Goal: Transaction & Acquisition: Purchase product/service

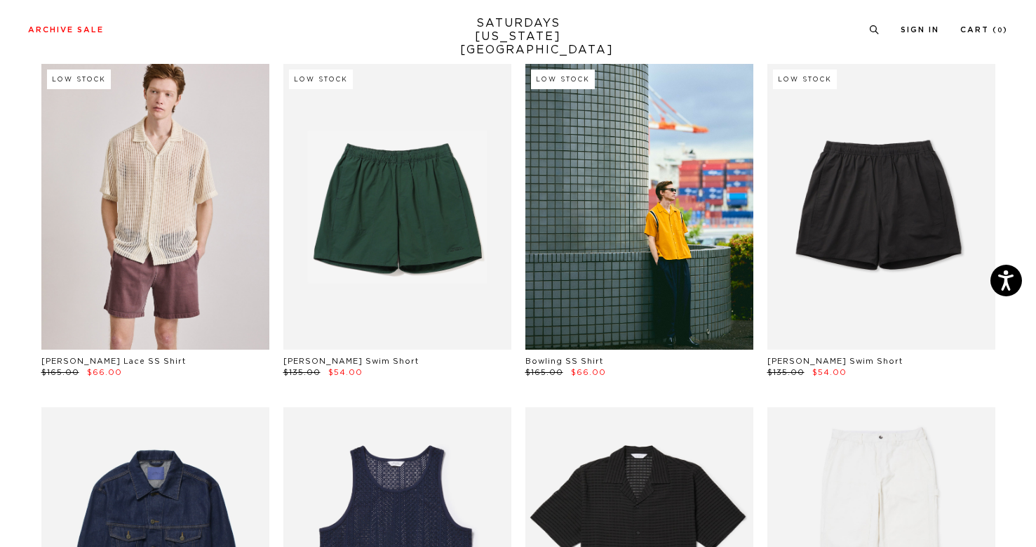
scroll to position [428, 0]
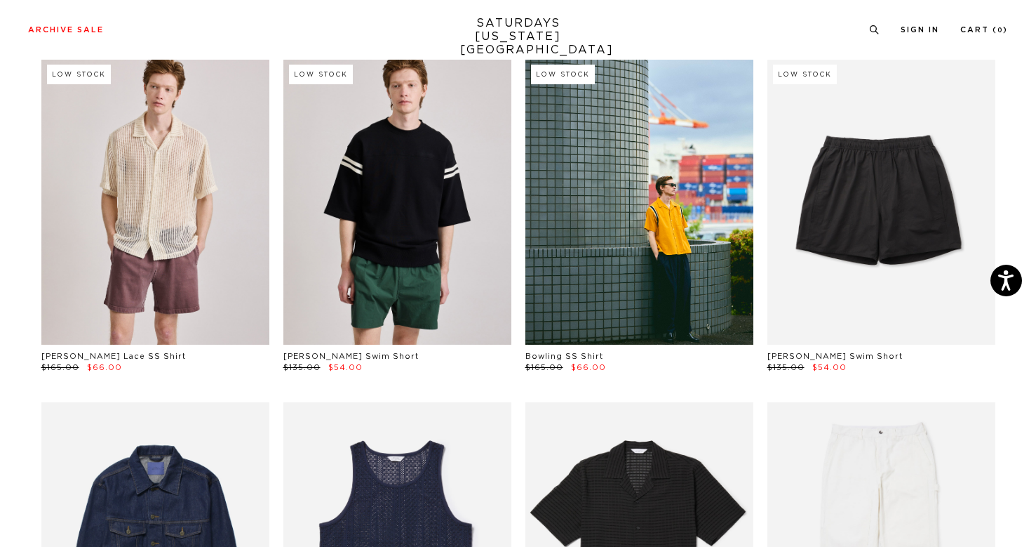
click at [410, 218] on link at bounding box center [397, 201] width 228 height 285
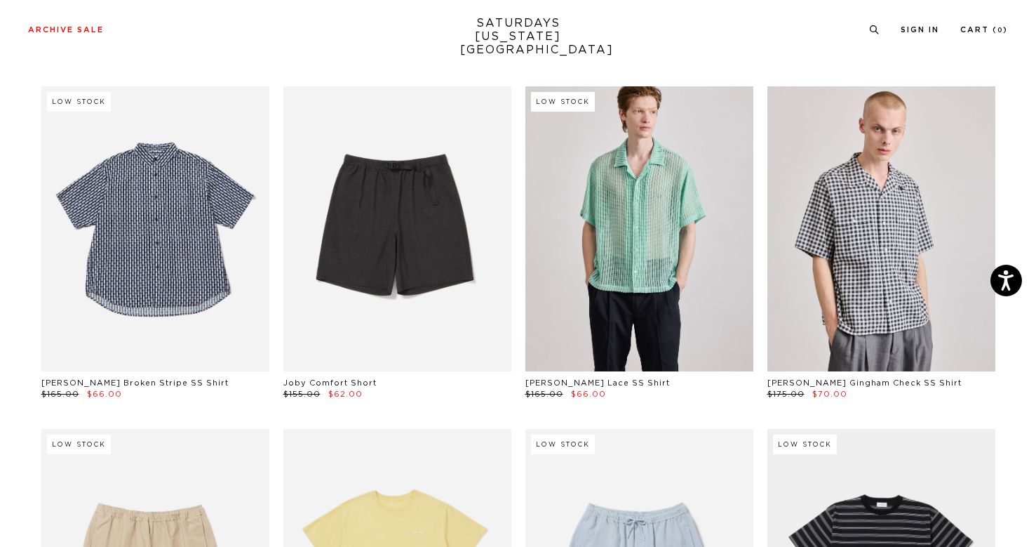
scroll to position [2145, 0]
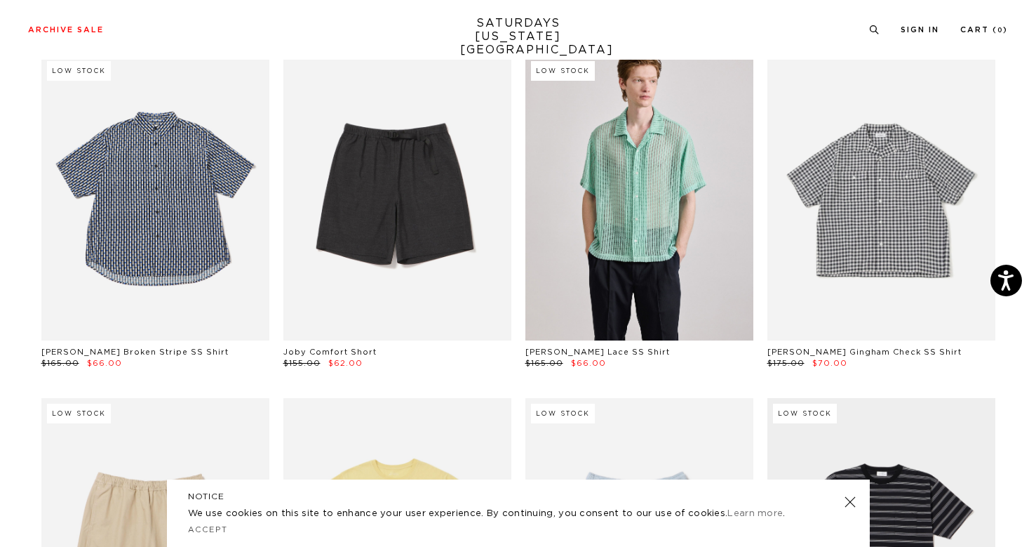
click at [903, 192] on link at bounding box center [882, 197] width 228 height 285
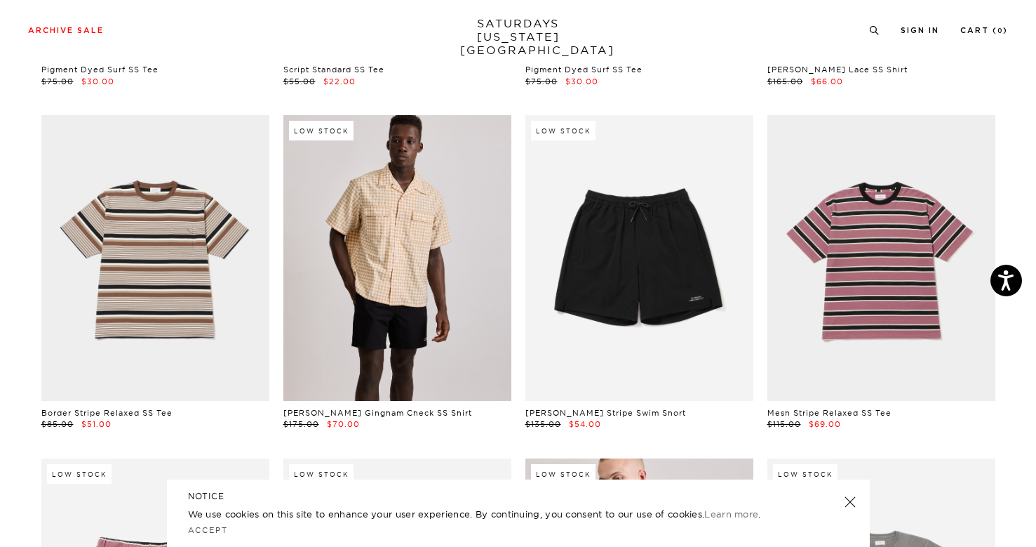
scroll to position [3117, 0]
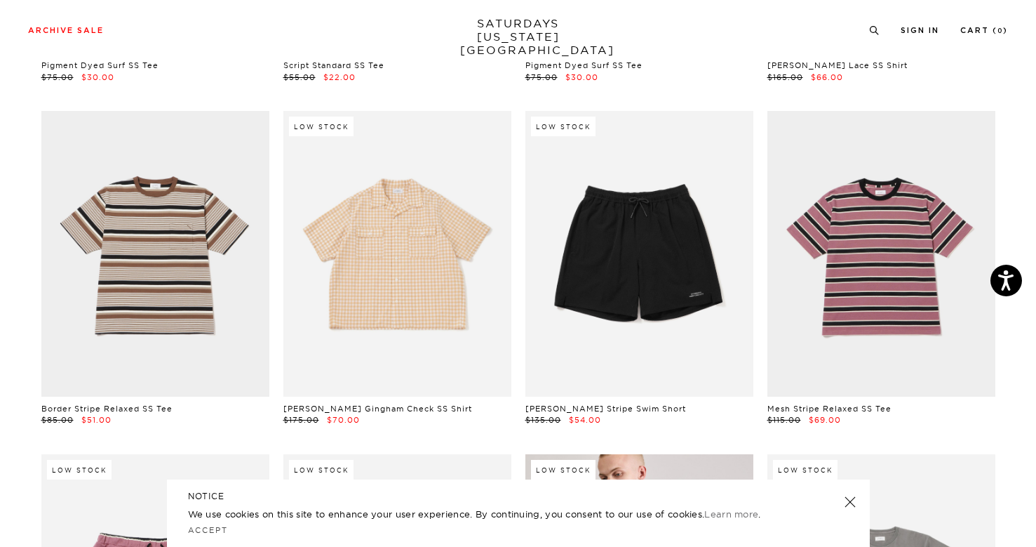
click at [403, 258] on link at bounding box center [397, 253] width 228 height 285
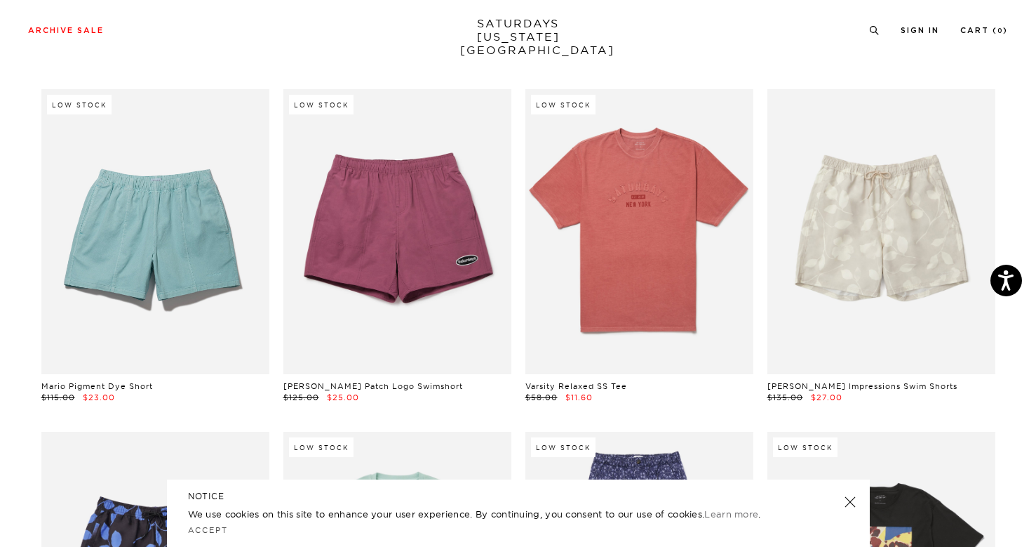
scroll to position [5549, 0]
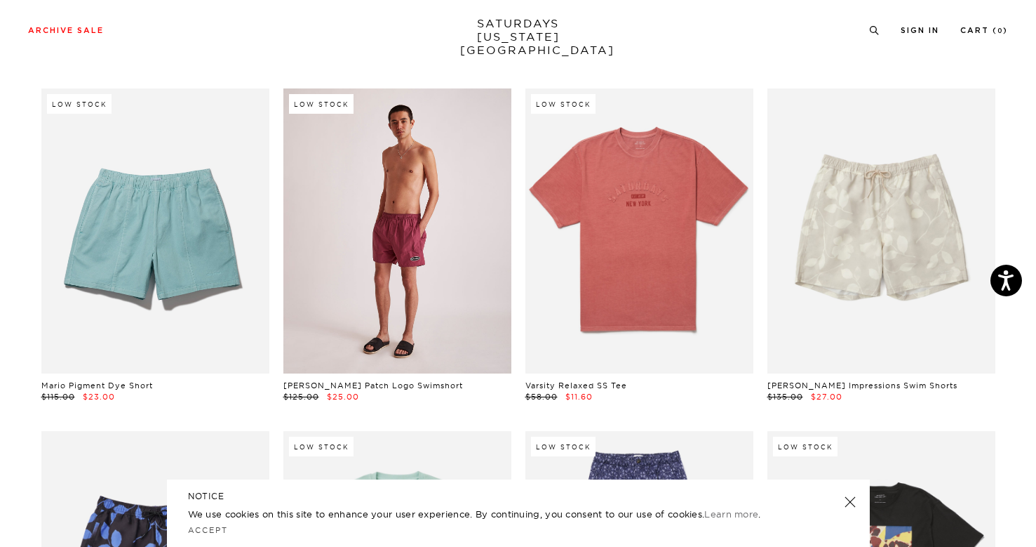
click at [359, 232] on link at bounding box center [397, 230] width 228 height 285
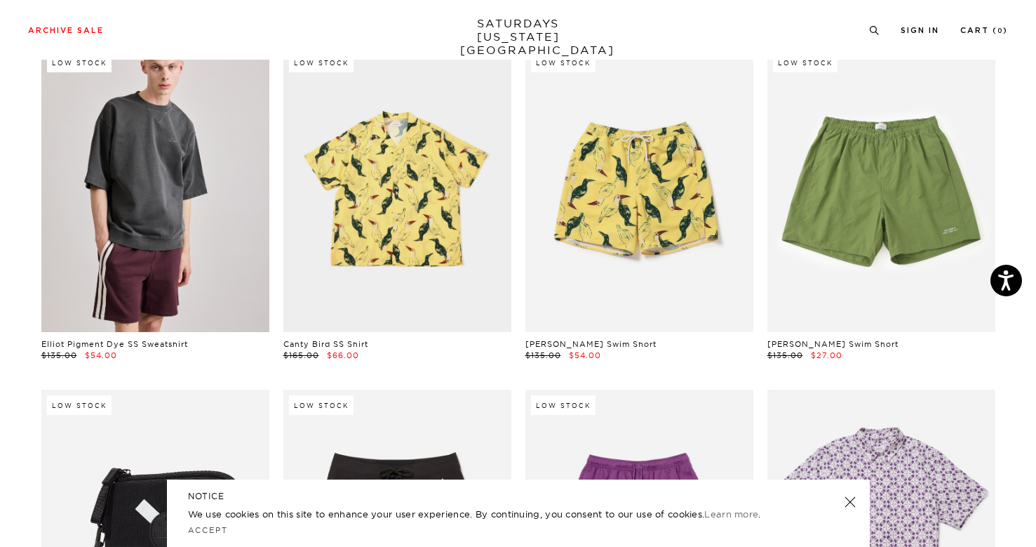
scroll to position [8332, 0]
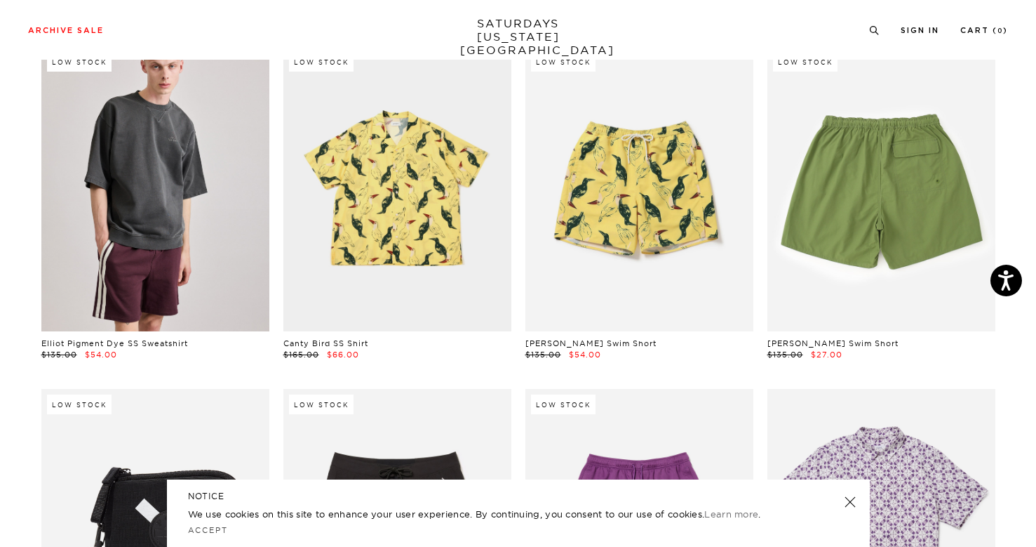
click at [802, 145] on link at bounding box center [882, 188] width 228 height 285
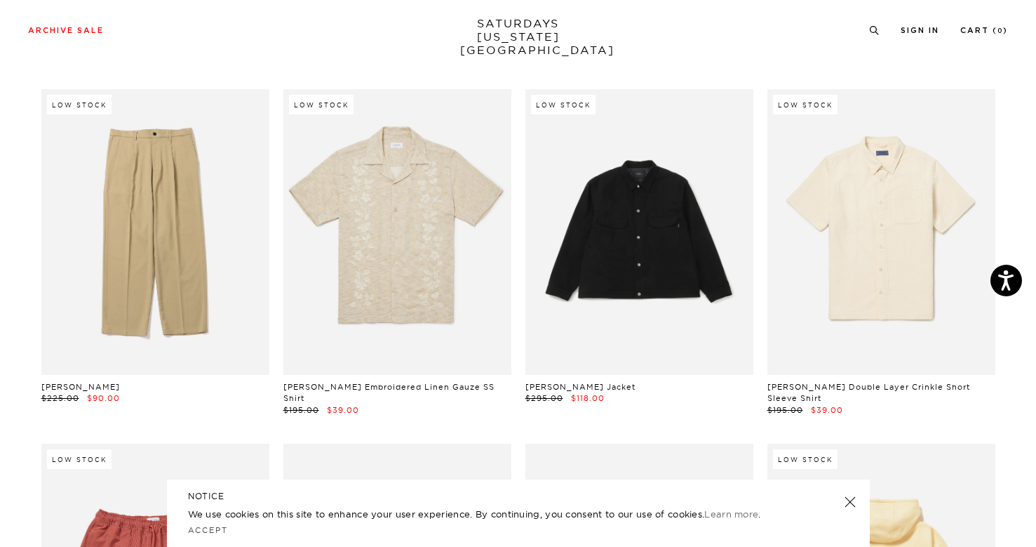
scroll to position [10014, 0]
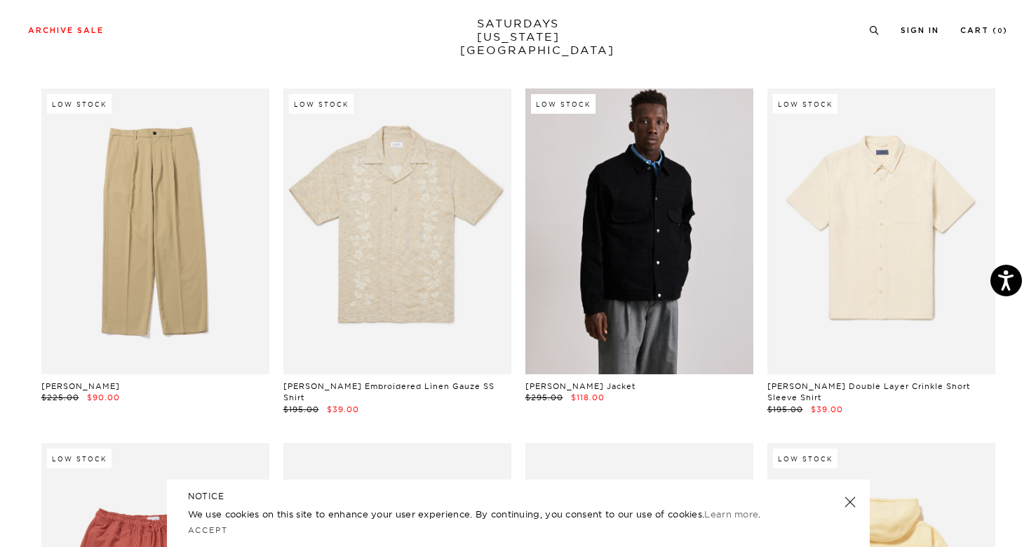
click at [629, 222] on link at bounding box center [640, 230] width 228 height 285
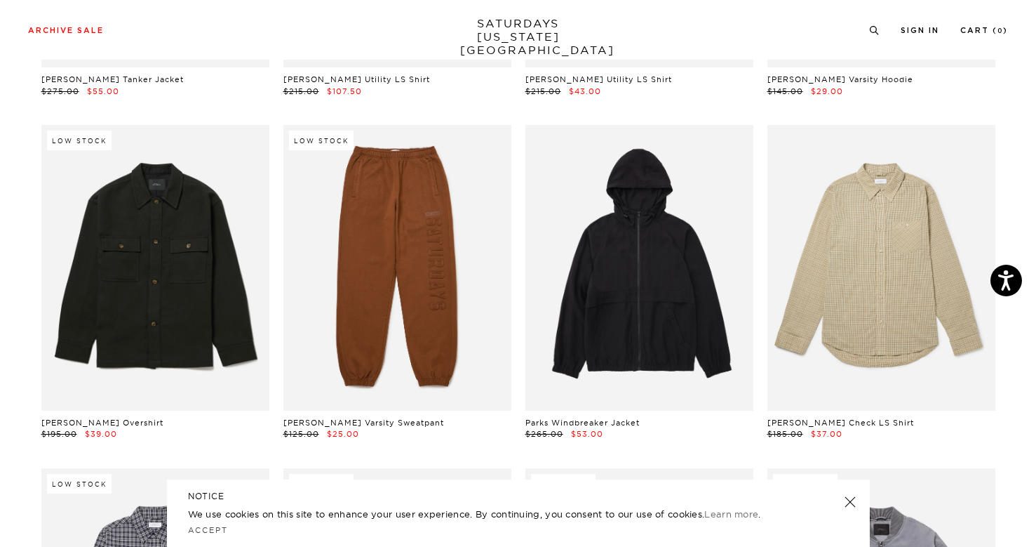
scroll to position [15509, 0]
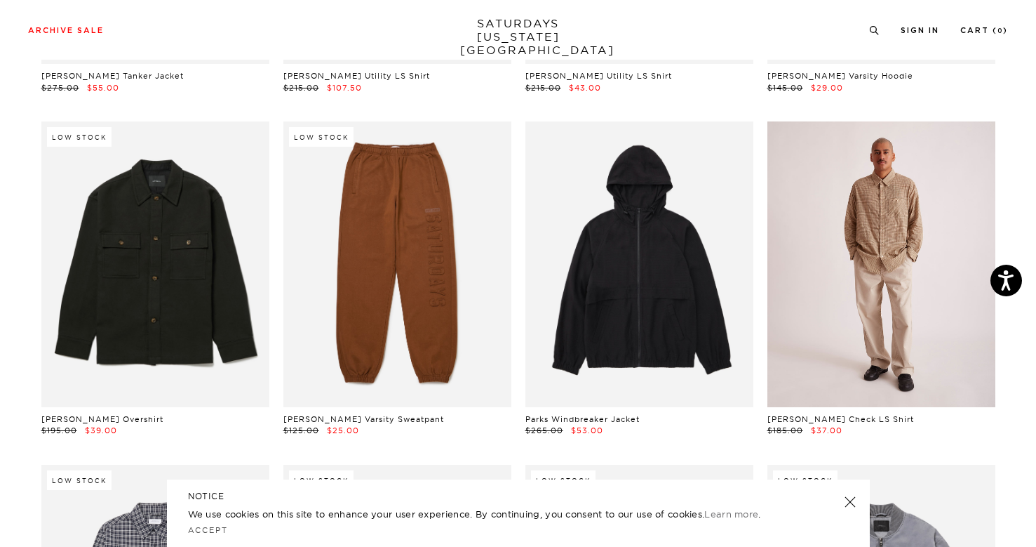
click at [883, 178] on link at bounding box center [882, 263] width 228 height 285
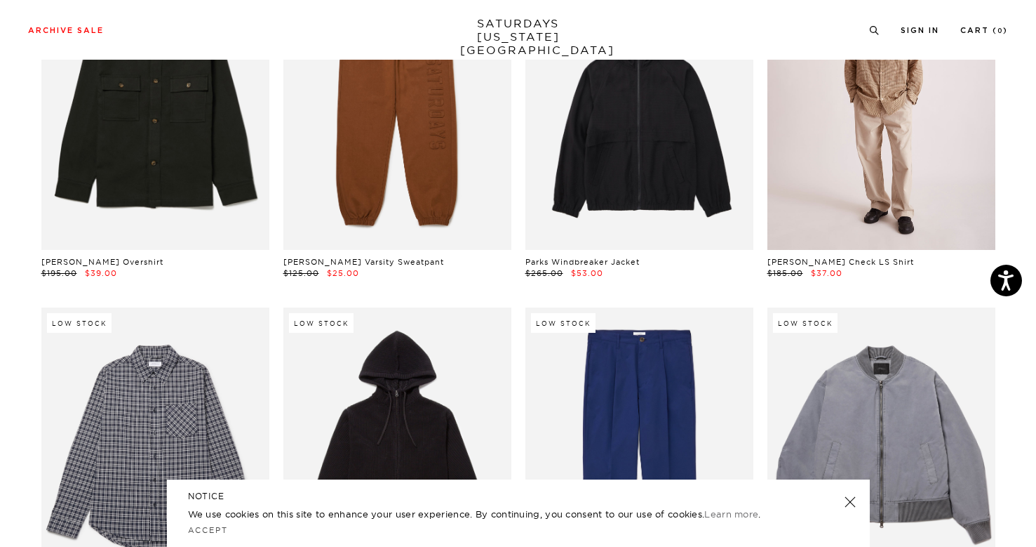
scroll to position [15835, 0]
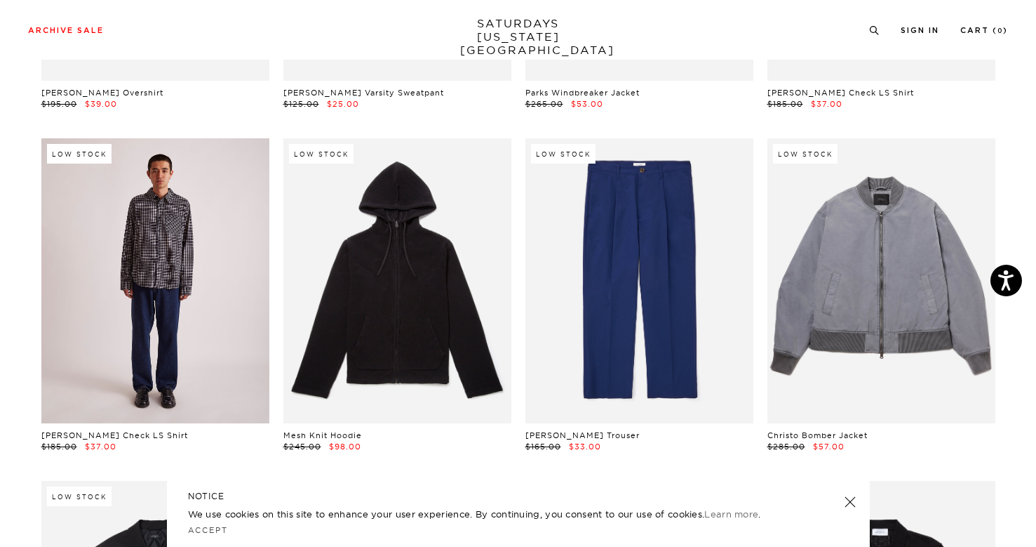
click at [118, 236] on link at bounding box center [155, 280] width 228 height 285
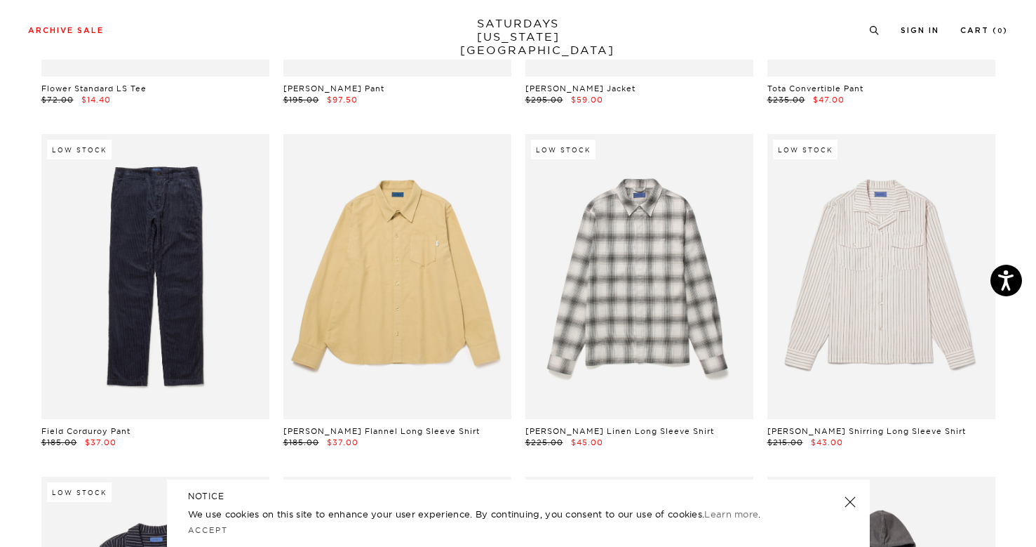
scroll to position [18581, 1]
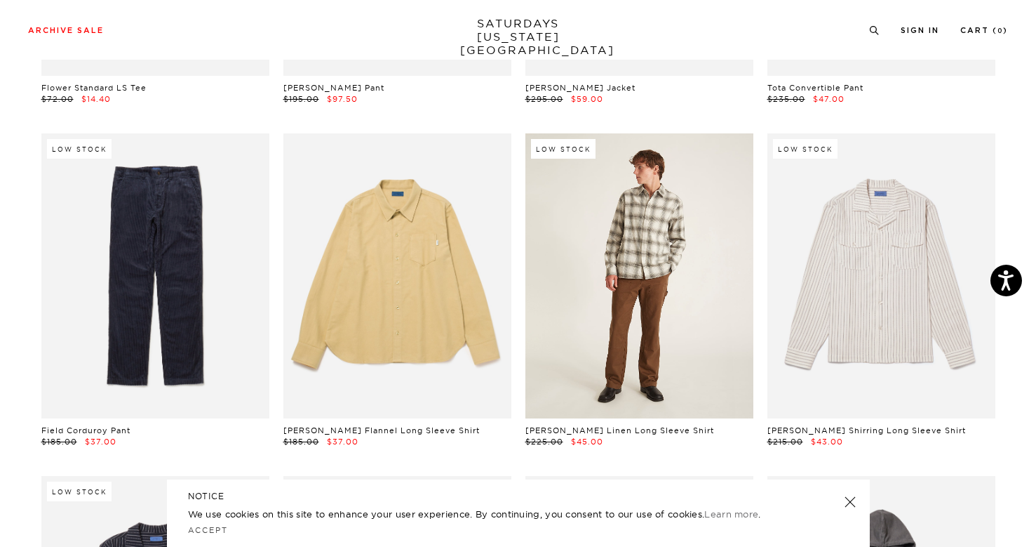
click at [671, 205] on link at bounding box center [640, 275] width 228 height 285
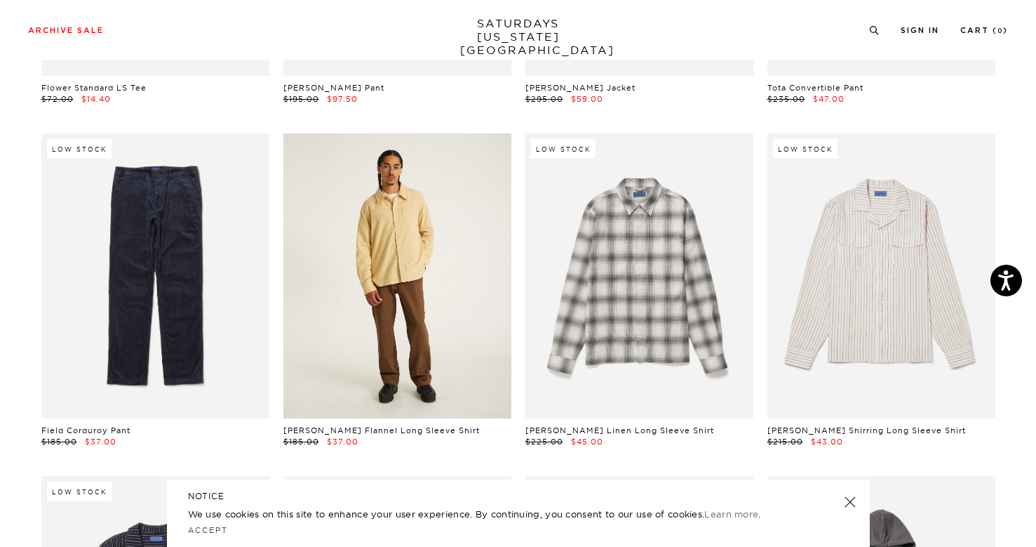
click at [420, 237] on link at bounding box center [397, 275] width 228 height 285
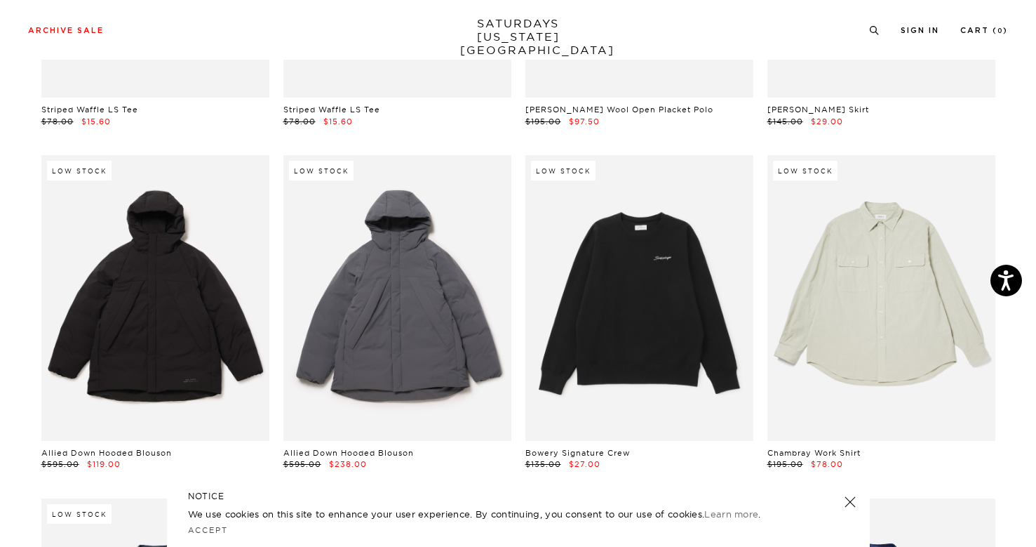
scroll to position [21653, 3]
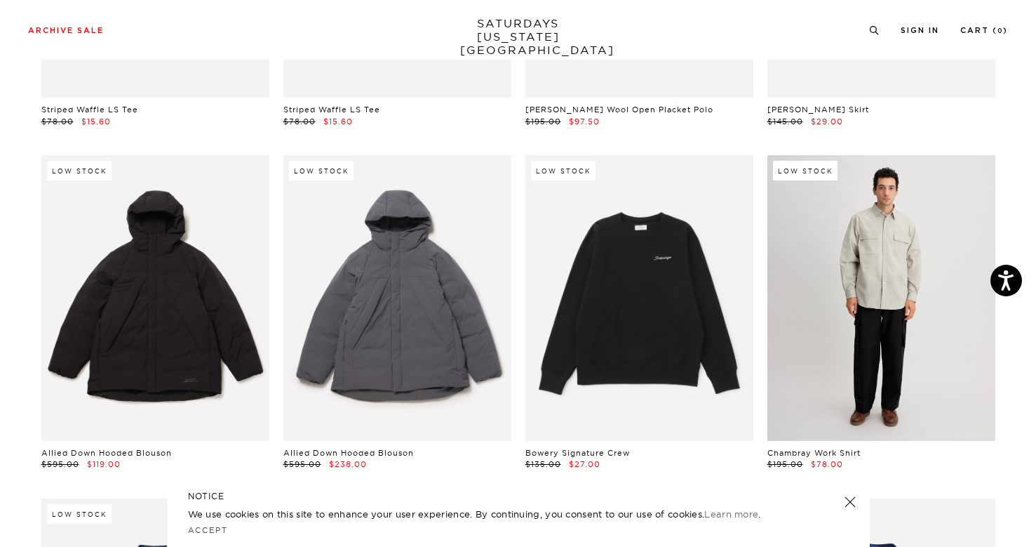
click at [908, 194] on link at bounding box center [882, 297] width 228 height 285
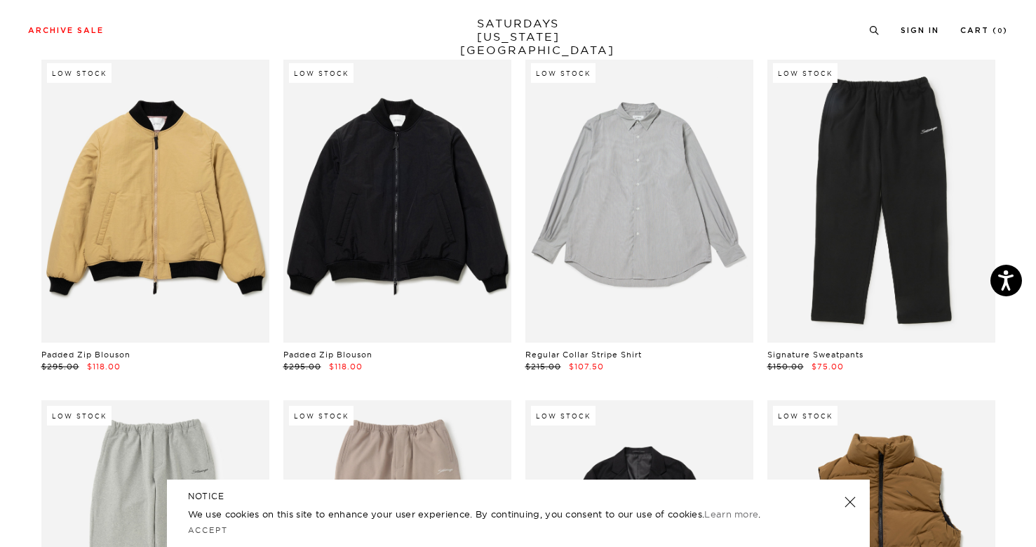
scroll to position [22404, 1]
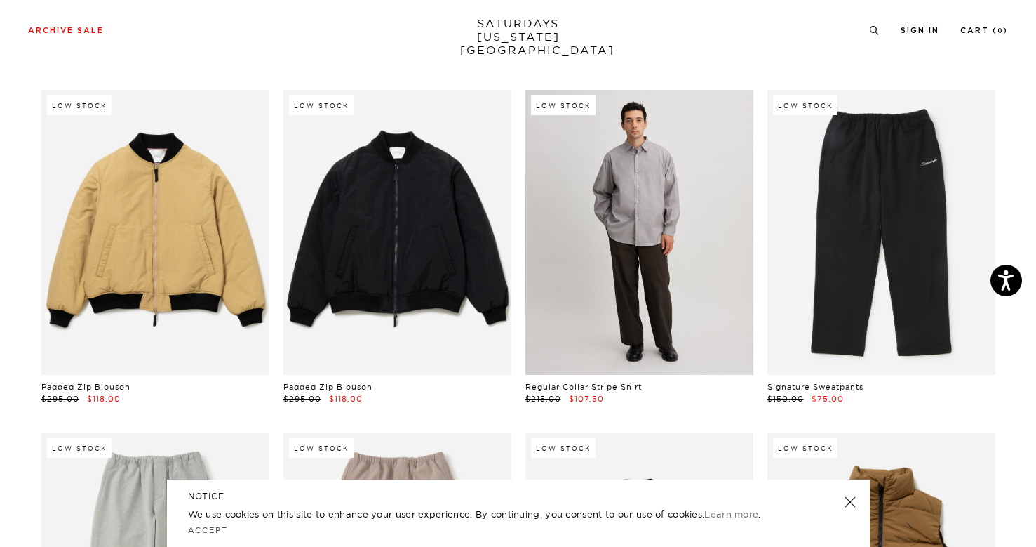
click at [676, 177] on link at bounding box center [640, 232] width 228 height 285
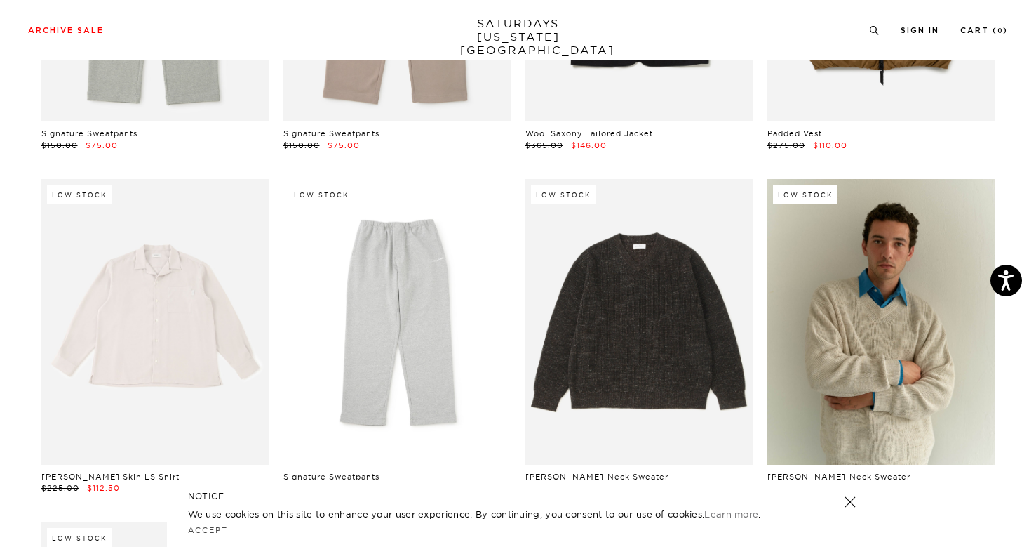
scroll to position [23013, 1]
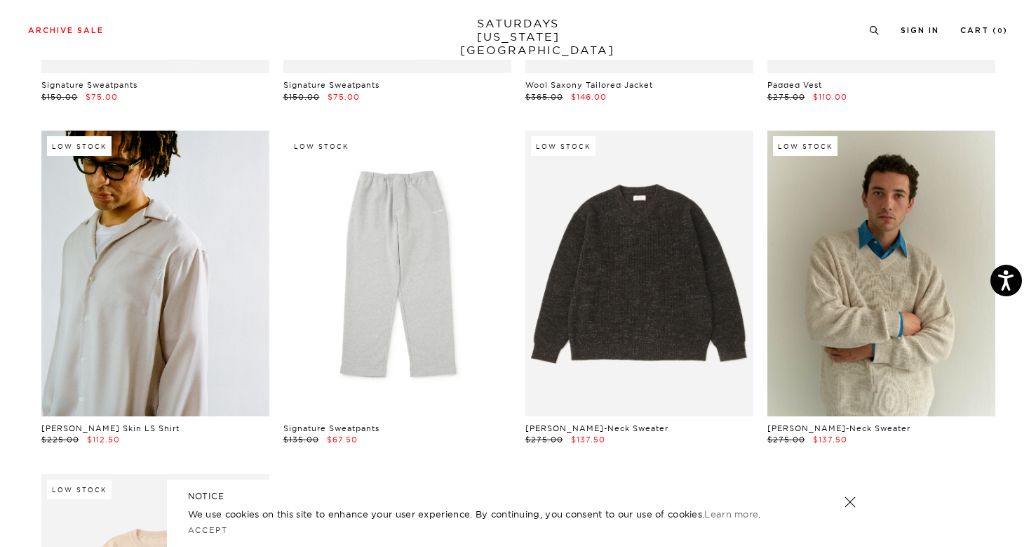
click at [119, 206] on link at bounding box center [155, 273] width 228 height 285
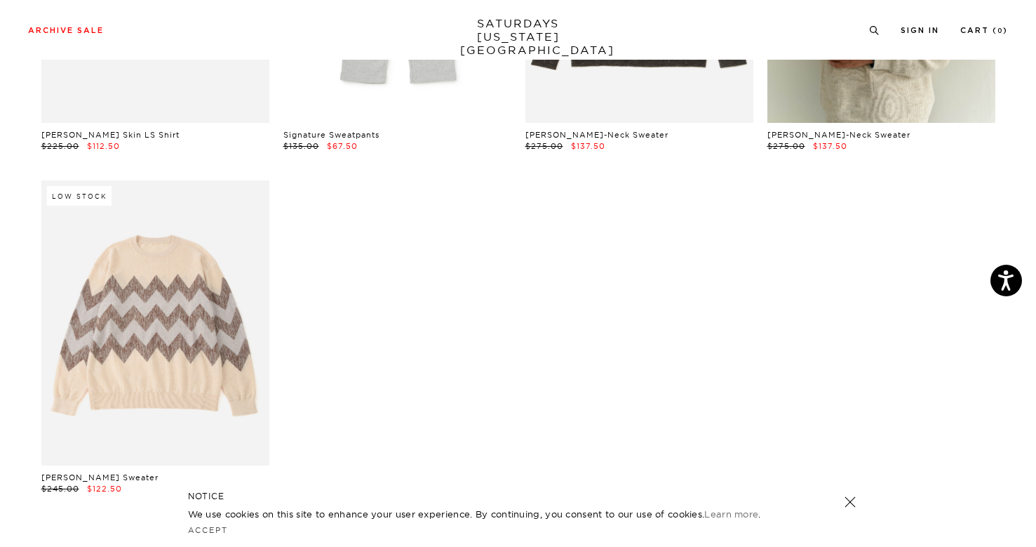
scroll to position [23493, 0]
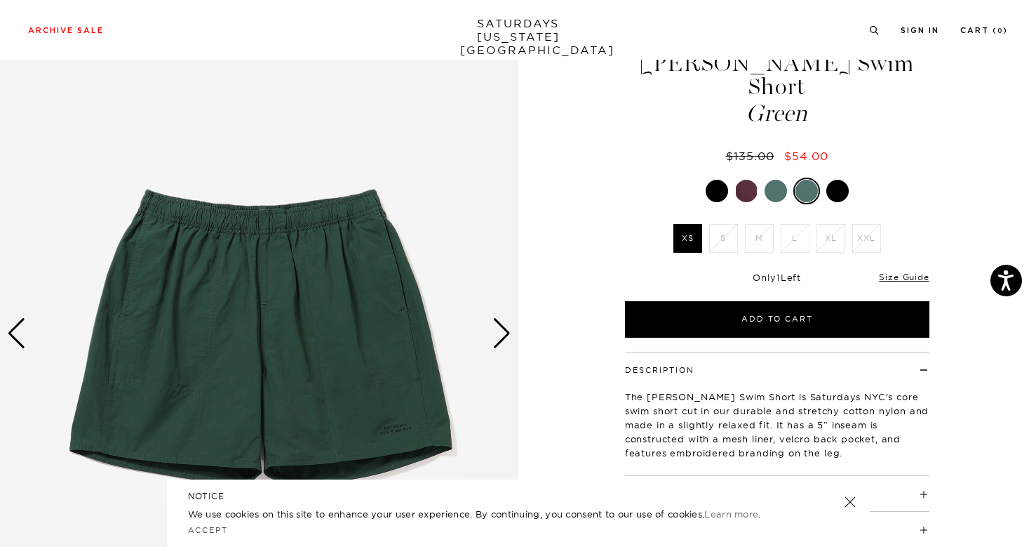
scroll to position [88, 0]
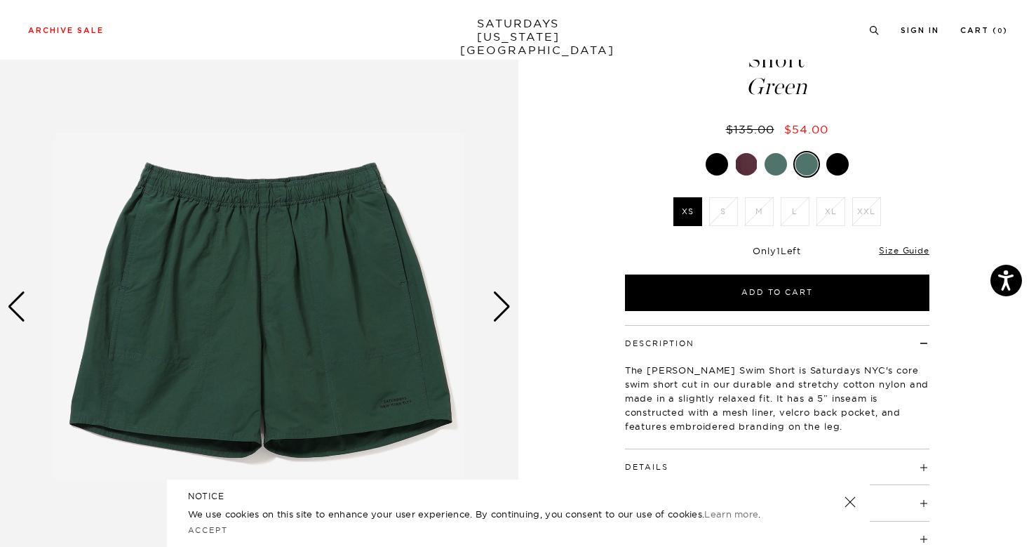
click at [508, 305] on div "Next slide" at bounding box center [502, 306] width 19 height 31
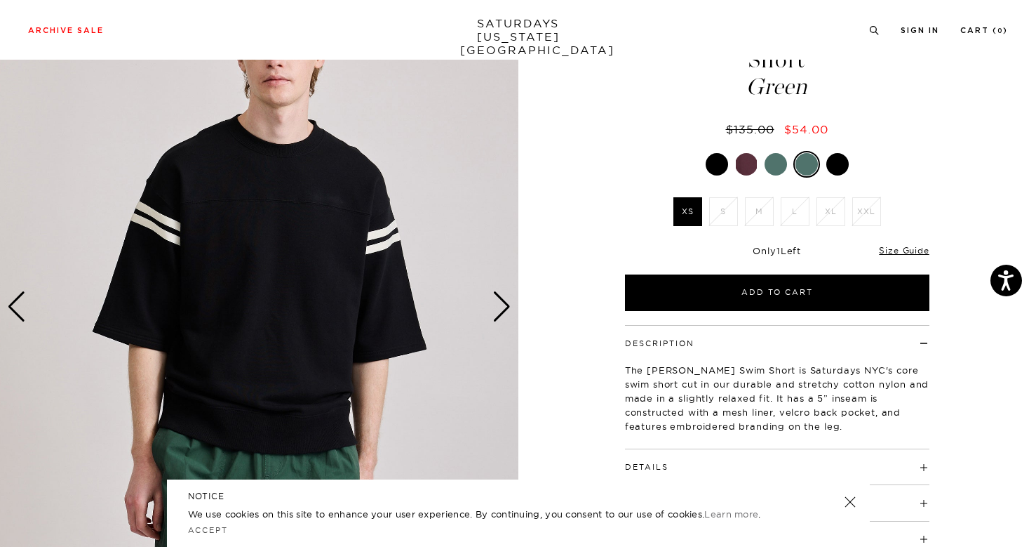
click at [508, 305] on div "Next slide" at bounding box center [502, 306] width 19 height 31
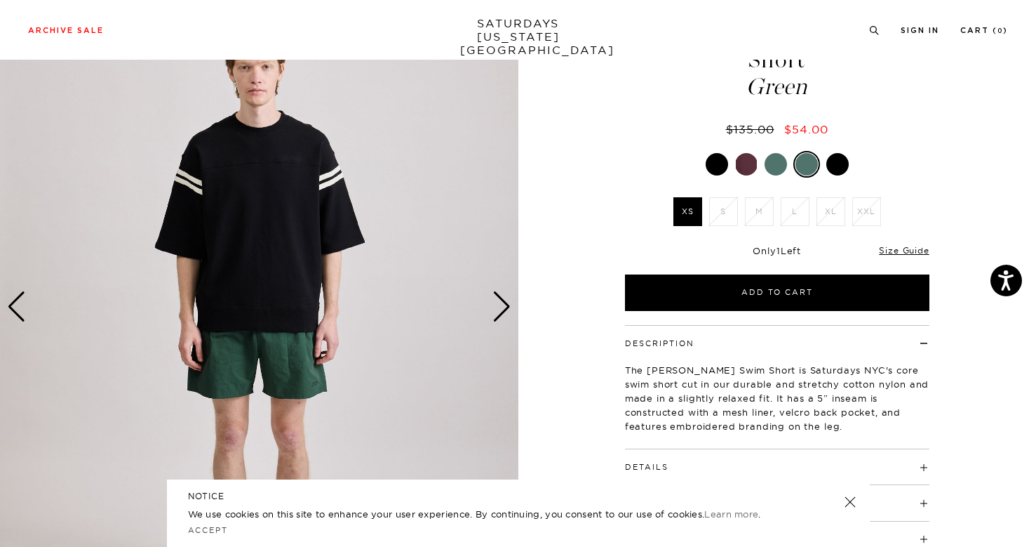
click at [507, 306] on div "Next slide" at bounding box center [502, 306] width 19 height 31
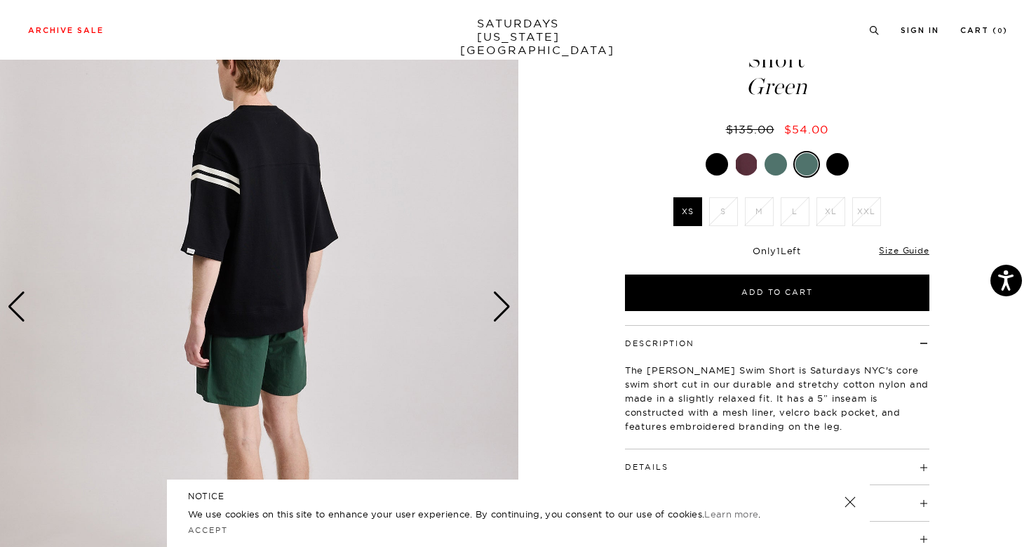
click at [507, 306] on div "Next slide" at bounding box center [502, 306] width 19 height 31
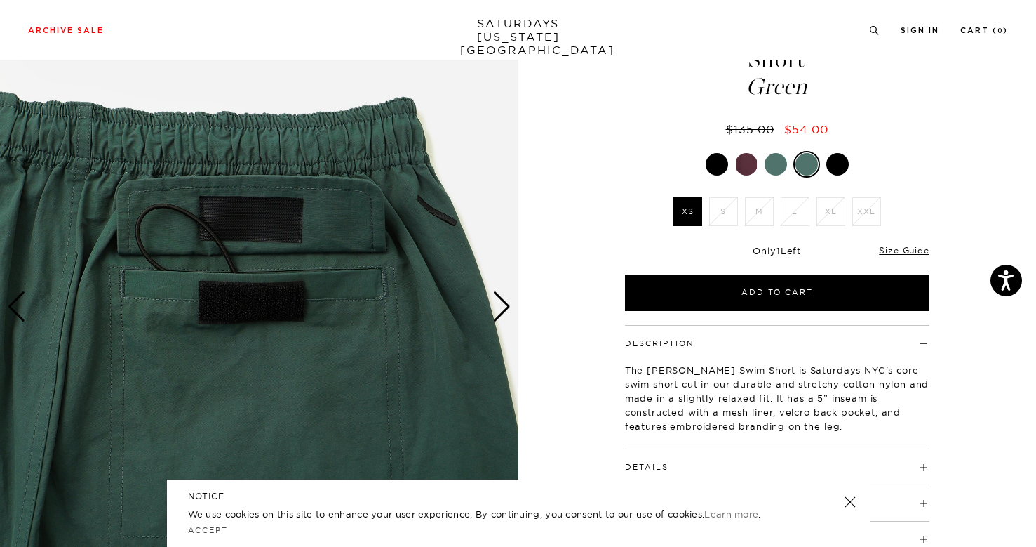
click at [721, 153] on div at bounding box center [717, 164] width 22 height 22
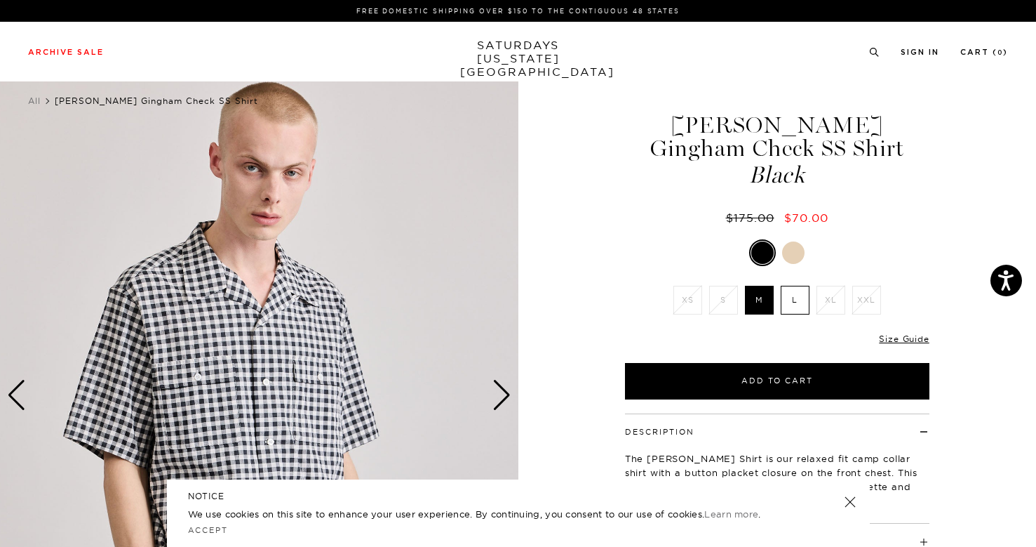
click at [784, 253] on div at bounding box center [793, 252] width 22 height 22
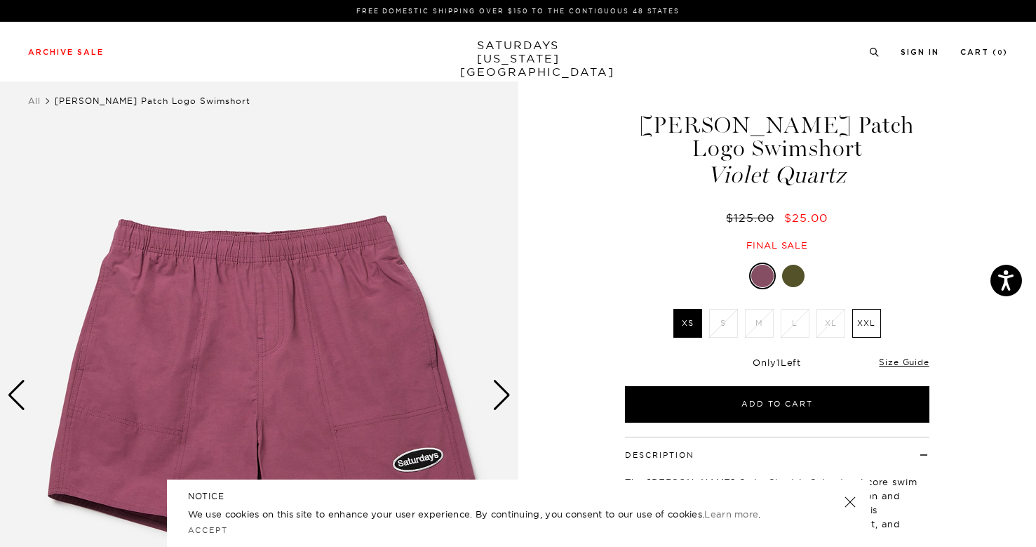
click at [794, 265] on div at bounding box center [793, 276] width 22 height 22
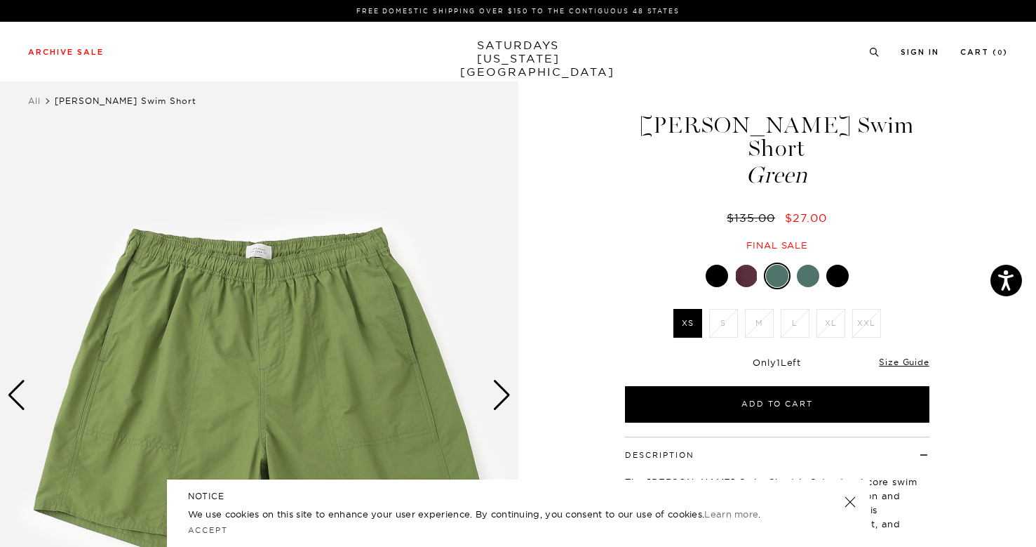
click at [719, 265] on div at bounding box center [717, 276] width 22 height 22
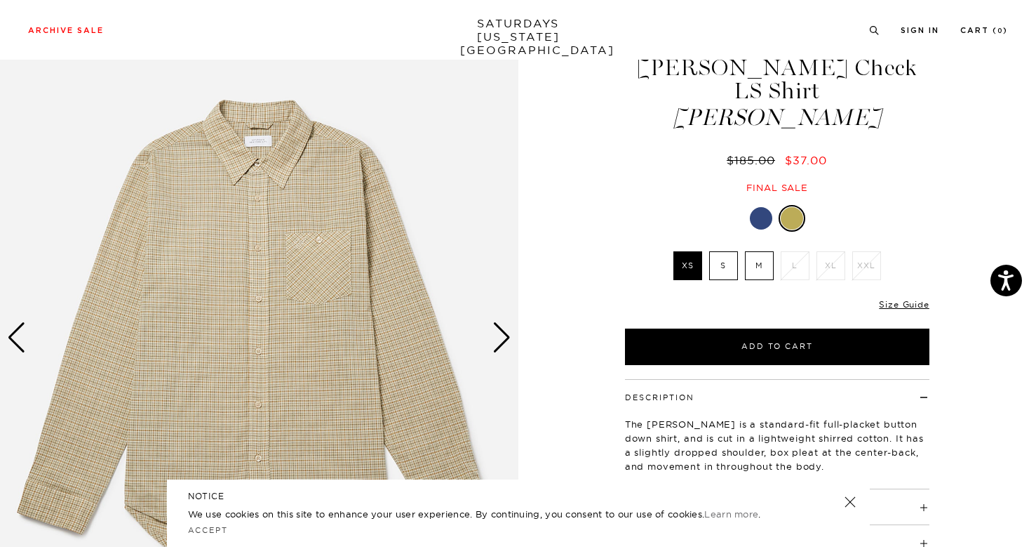
scroll to position [110, 0]
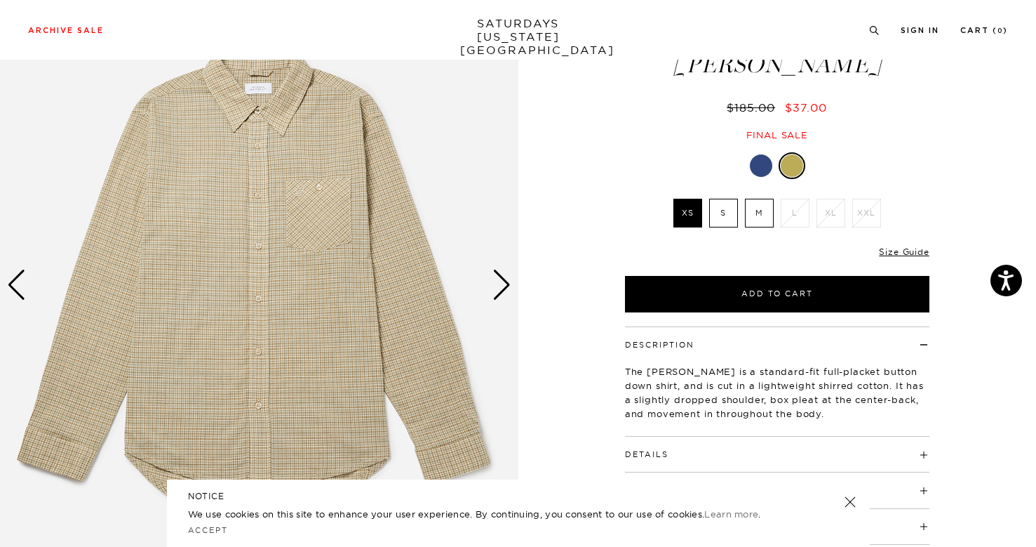
click at [502, 284] on div "Next slide" at bounding box center [502, 284] width 19 height 31
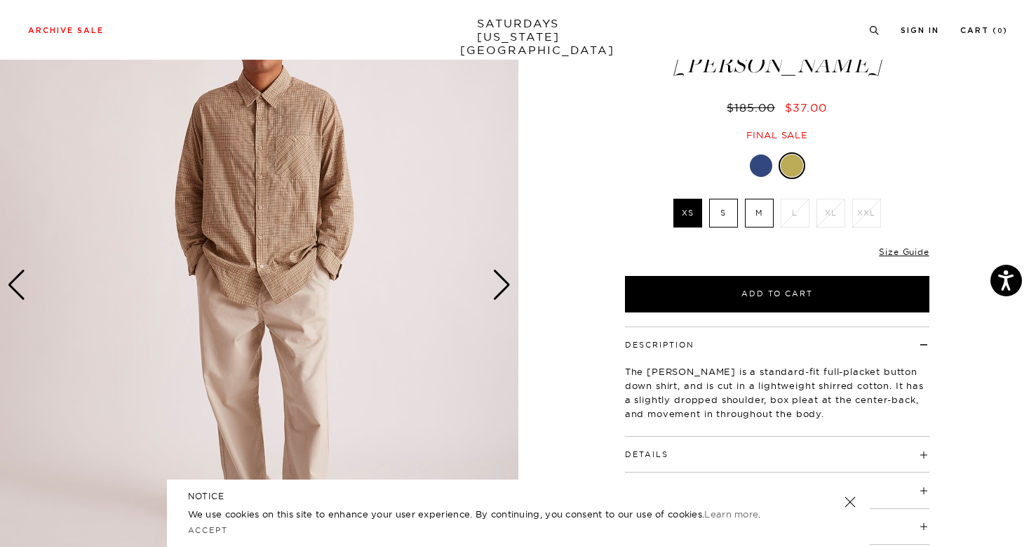
click at [500, 288] on div "Next slide" at bounding box center [502, 284] width 19 height 31
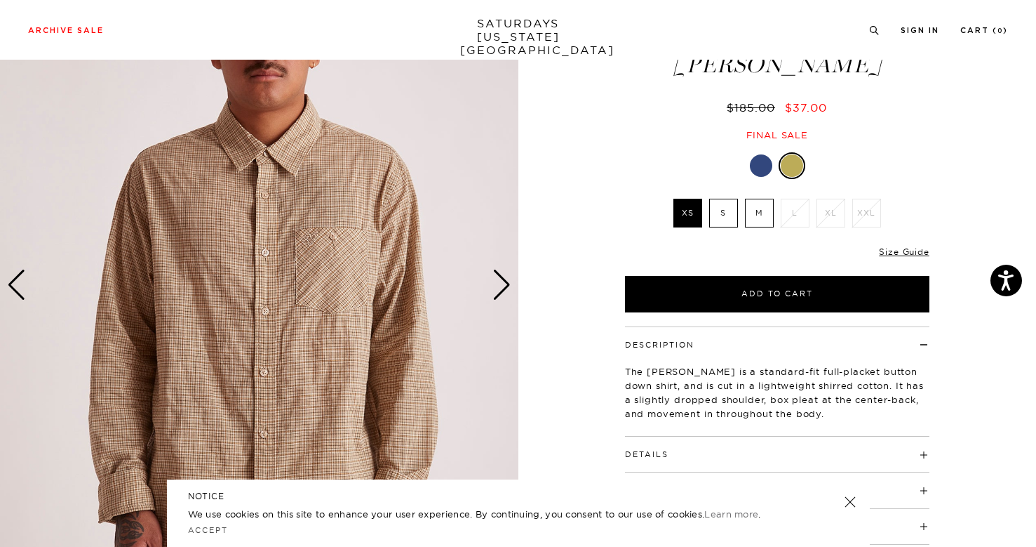
click at [500, 287] on div "Next slide" at bounding box center [502, 284] width 19 height 31
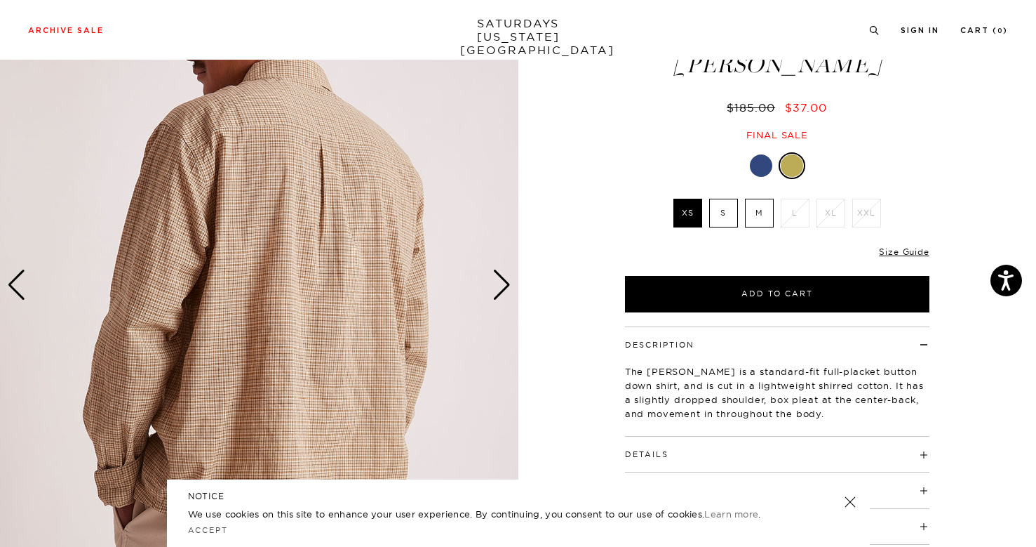
click at [500, 287] on div "Next slide" at bounding box center [502, 284] width 19 height 31
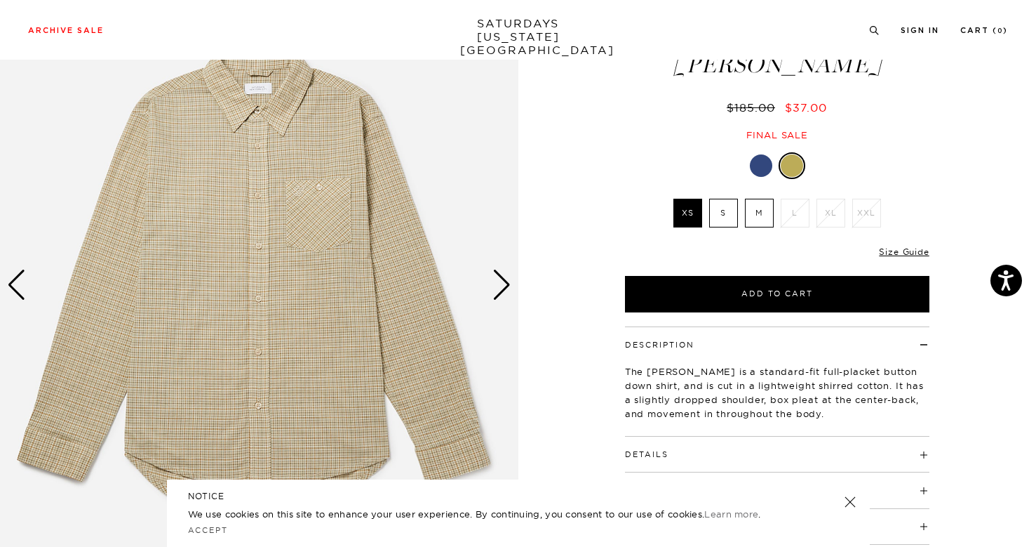
click at [500, 287] on div "Next slide" at bounding box center [502, 284] width 19 height 31
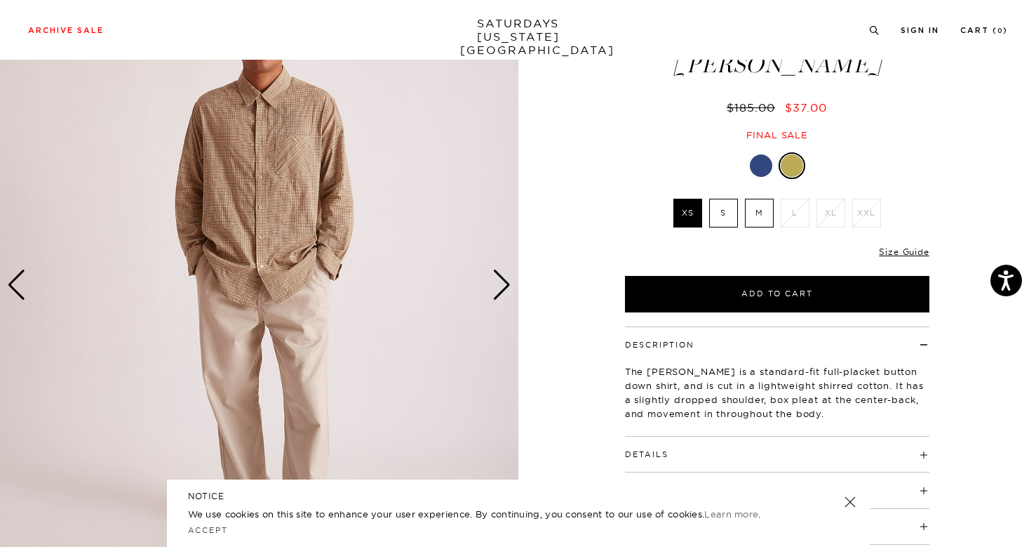
click at [757, 154] on div at bounding box center [761, 165] width 22 height 22
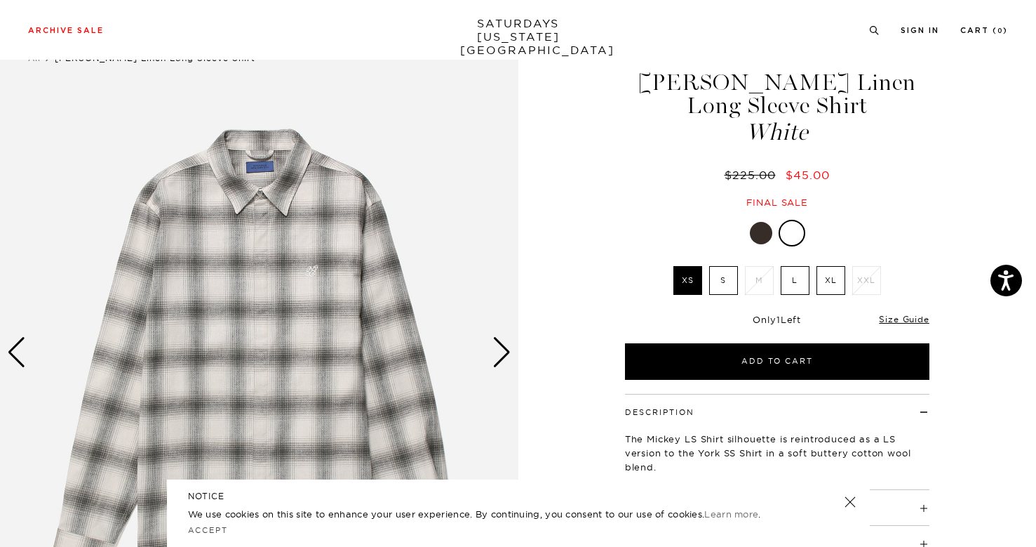
scroll to position [48, 0]
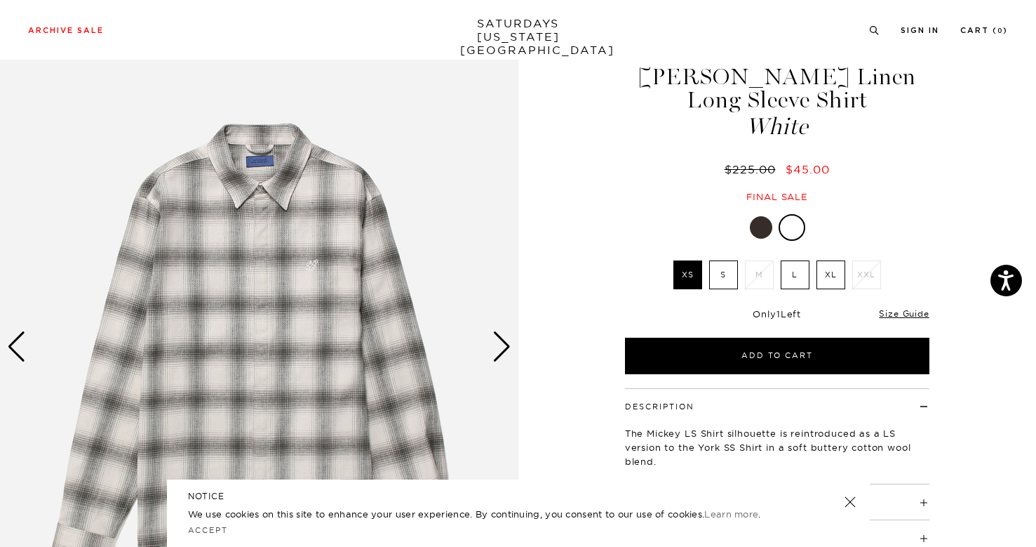
click at [514, 339] on img at bounding box center [259, 346] width 519 height 648
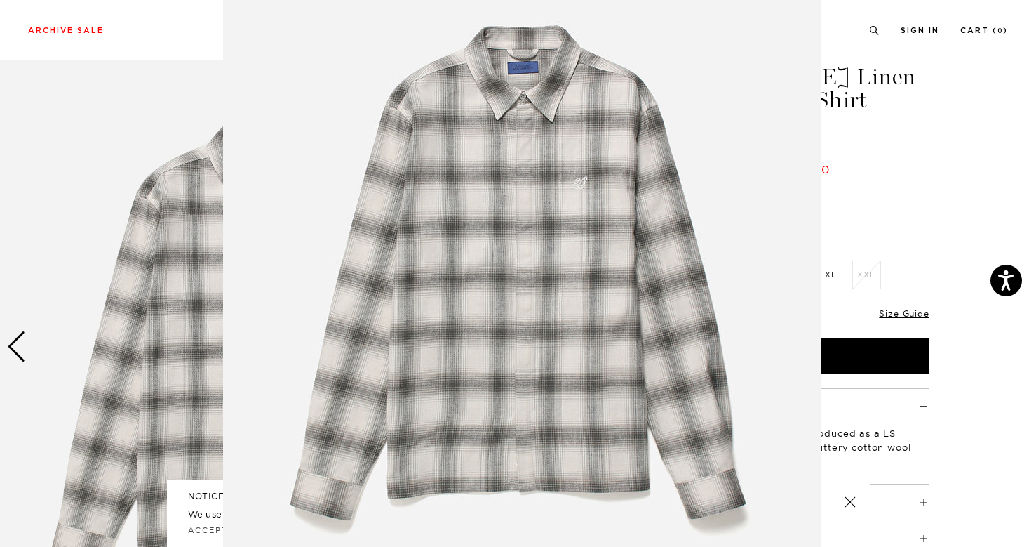
scroll to position [91, 0]
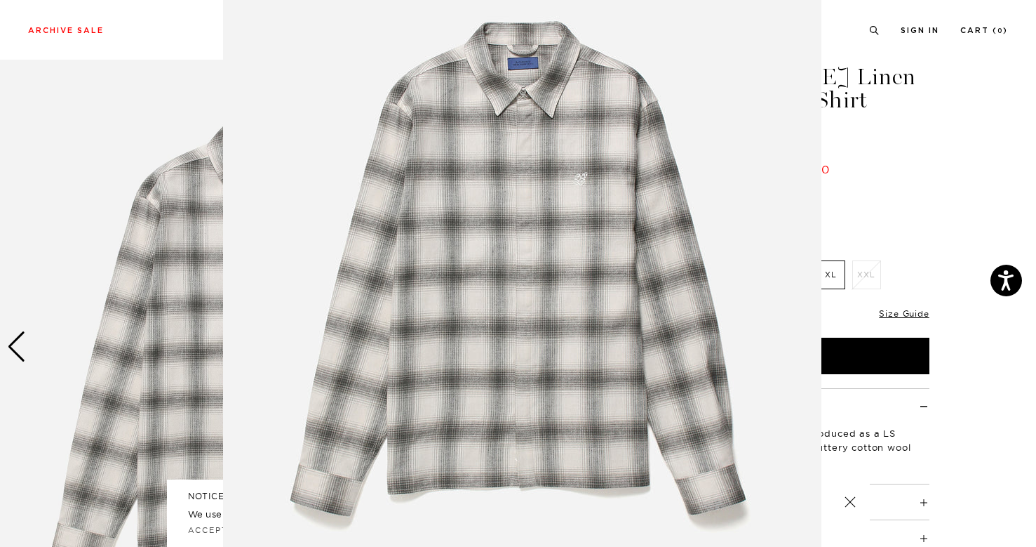
click at [506, 354] on img at bounding box center [522, 268] width 599 height 719
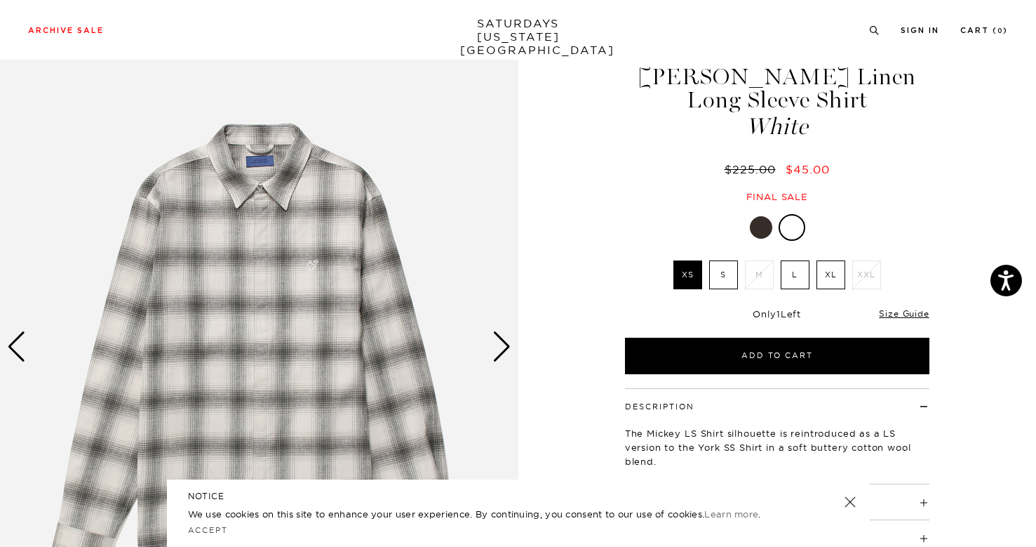
click at [489, 353] on img at bounding box center [259, 346] width 519 height 648
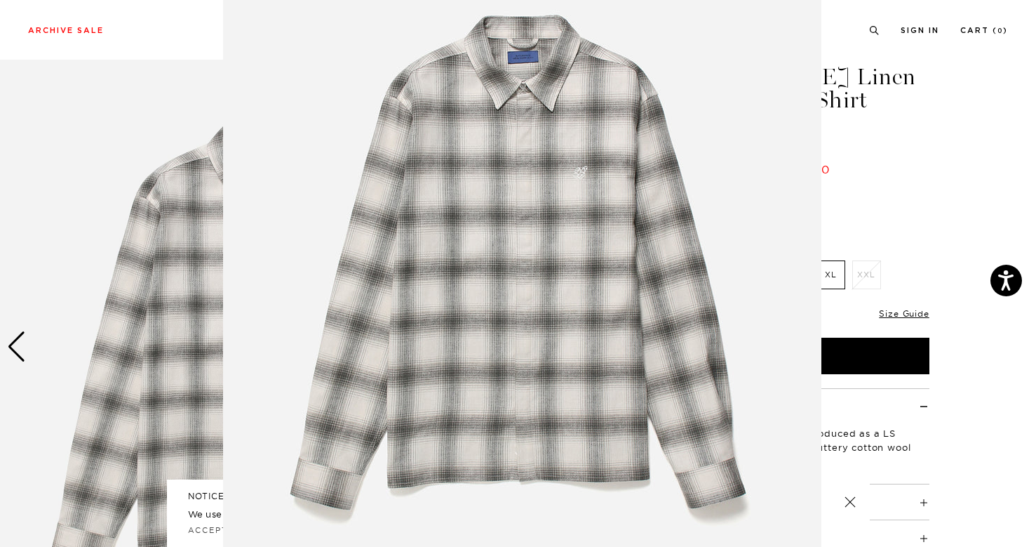
scroll to position [98, 0]
click at [501, 340] on img at bounding box center [522, 261] width 599 height 719
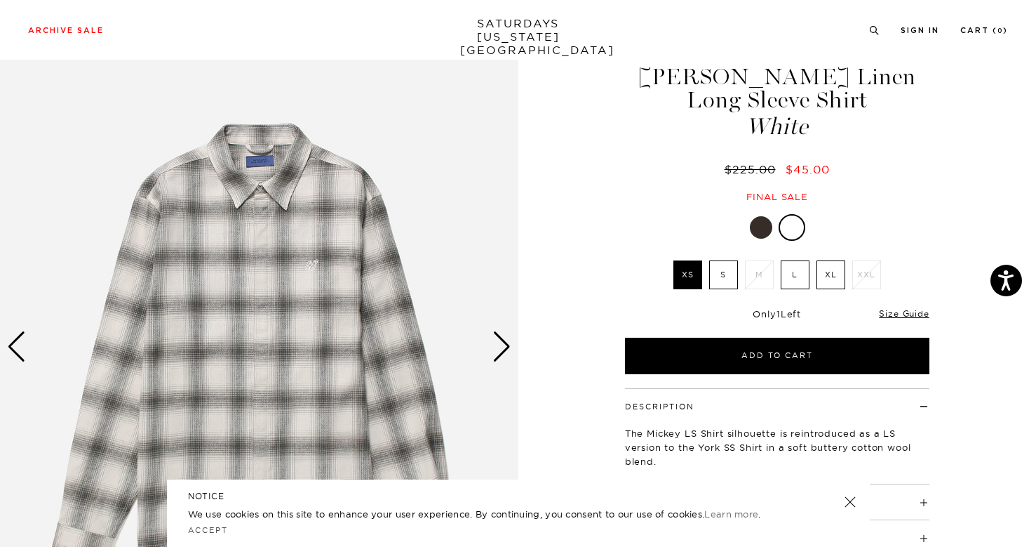
click at [498, 340] on div "Next slide" at bounding box center [502, 346] width 19 height 31
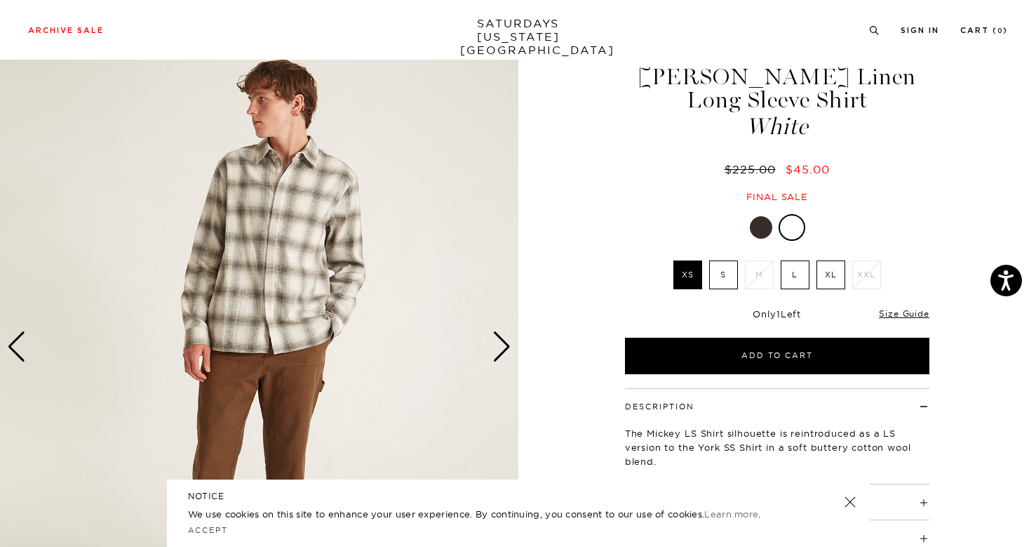
click at [498, 340] on div "Next slide" at bounding box center [502, 346] width 19 height 31
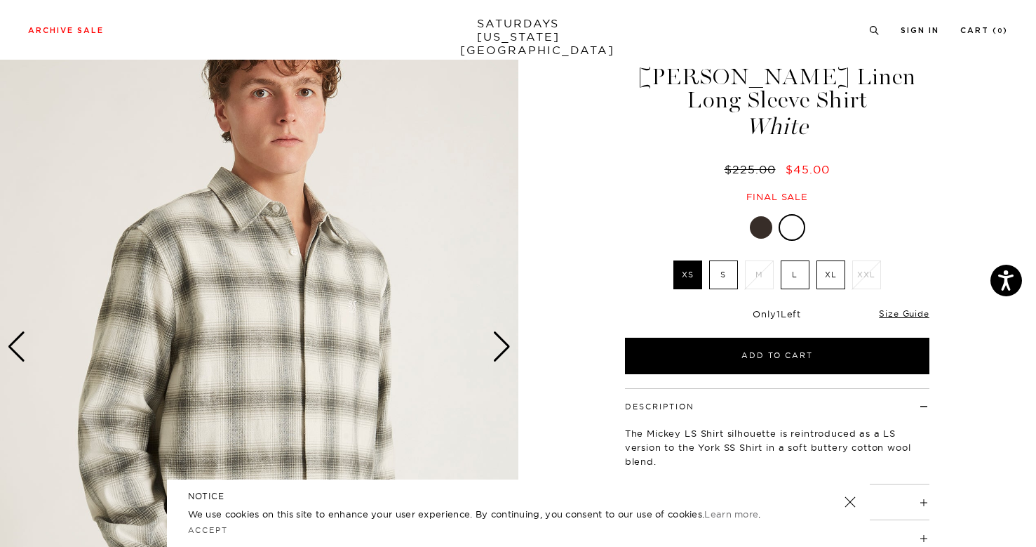
click at [761, 223] on div at bounding box center [761, 227] width 22 height 22
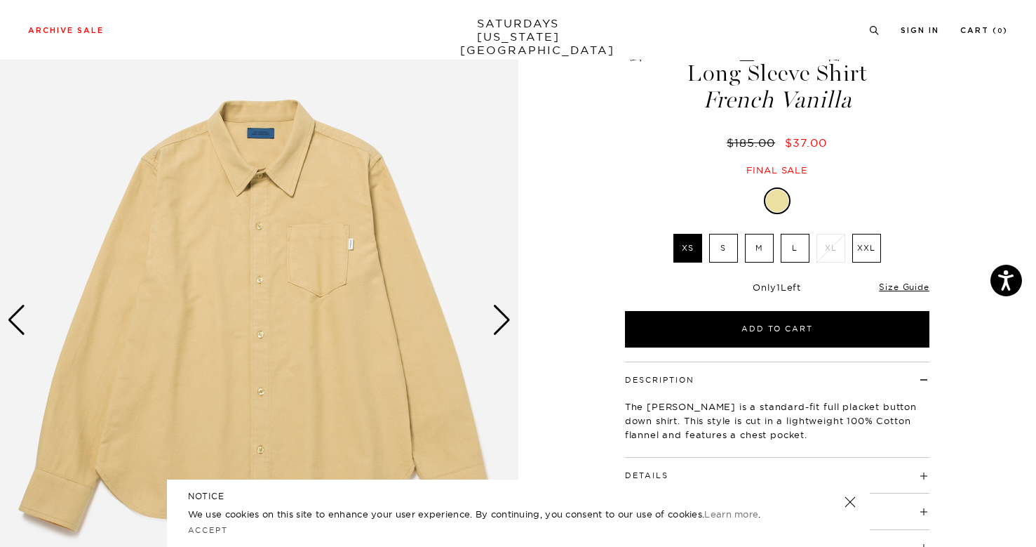
scroll to position [81, 0]
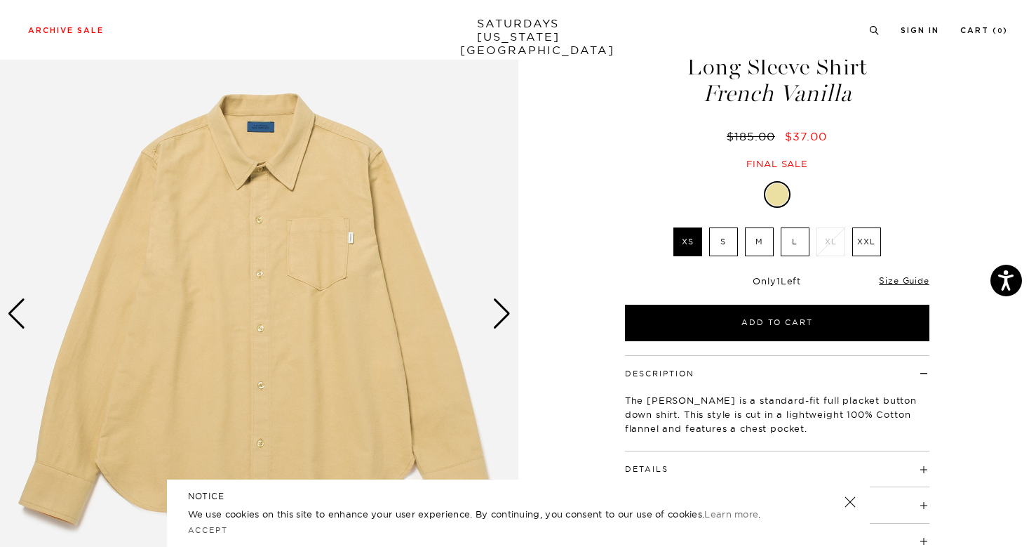
click at [509, 317] on div "Next slide" at bounding box center [502, 313] width 19 height 31
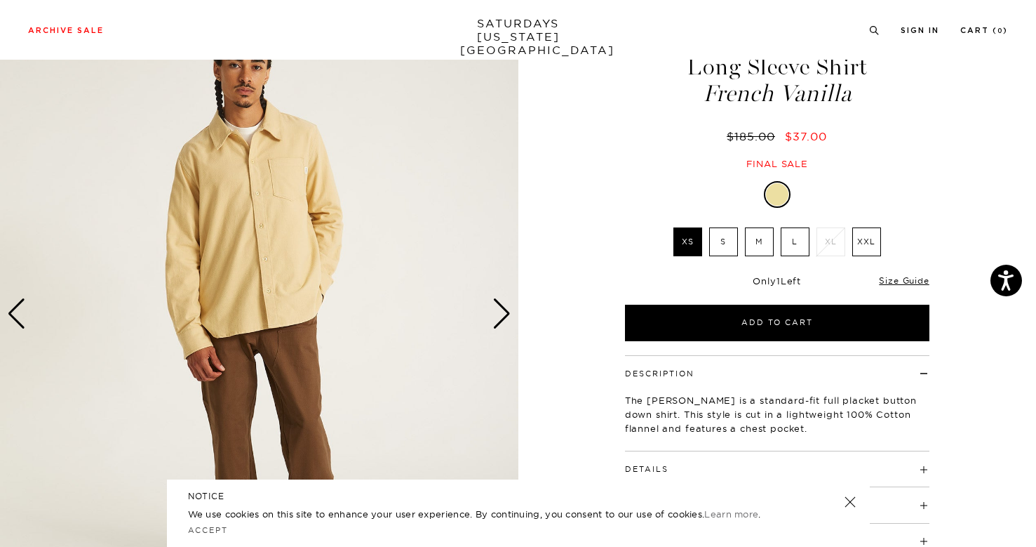
click at [504, 316] on div "Next slide" at bounding box center [502, 313] width 19 height 31
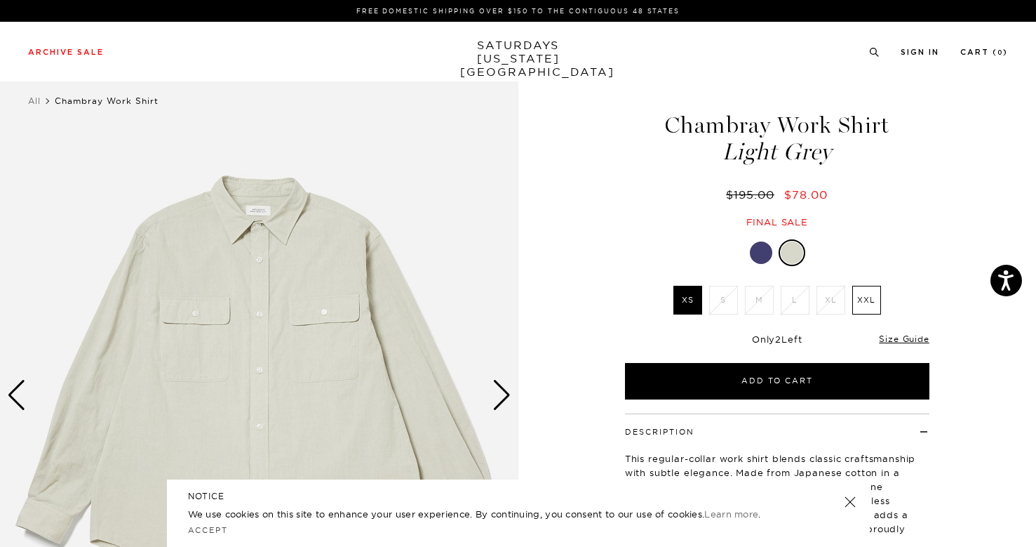
scroll to position [69, 0]
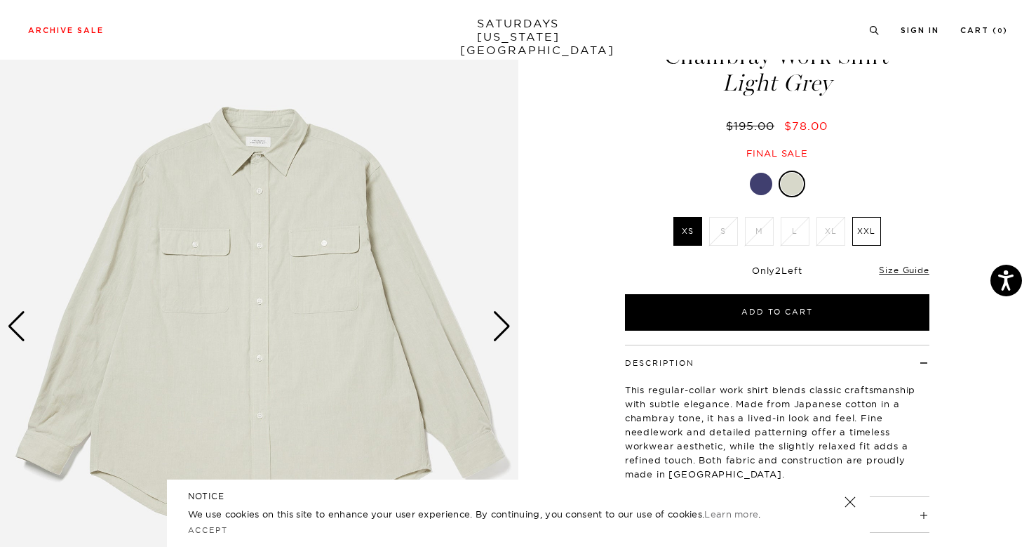
click at [502, 333] on div "Next slide" at bounding box center [502, 326] width 19 height 31
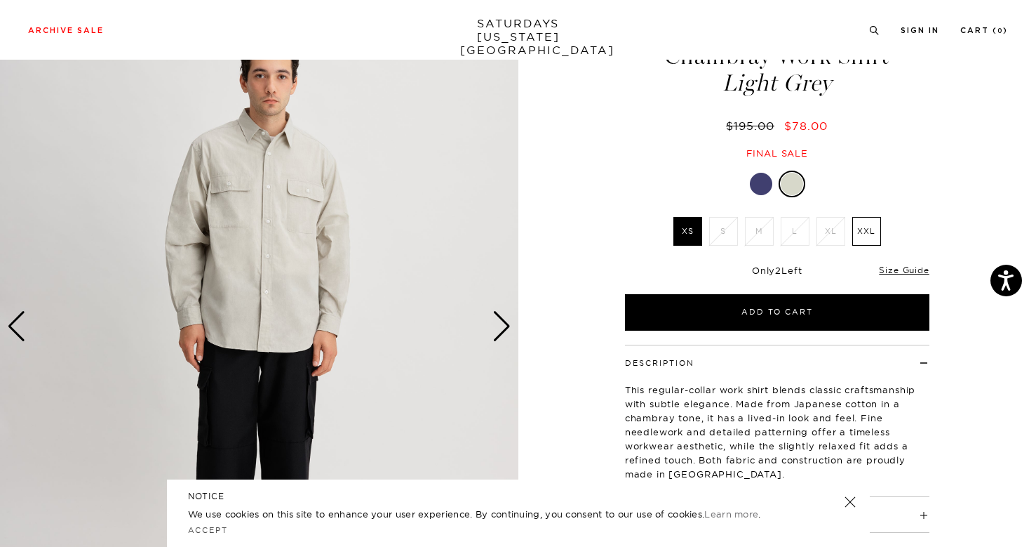
click at [502, 333] on div "Next slide" at bounding box center [502, 326] width 19 height 31
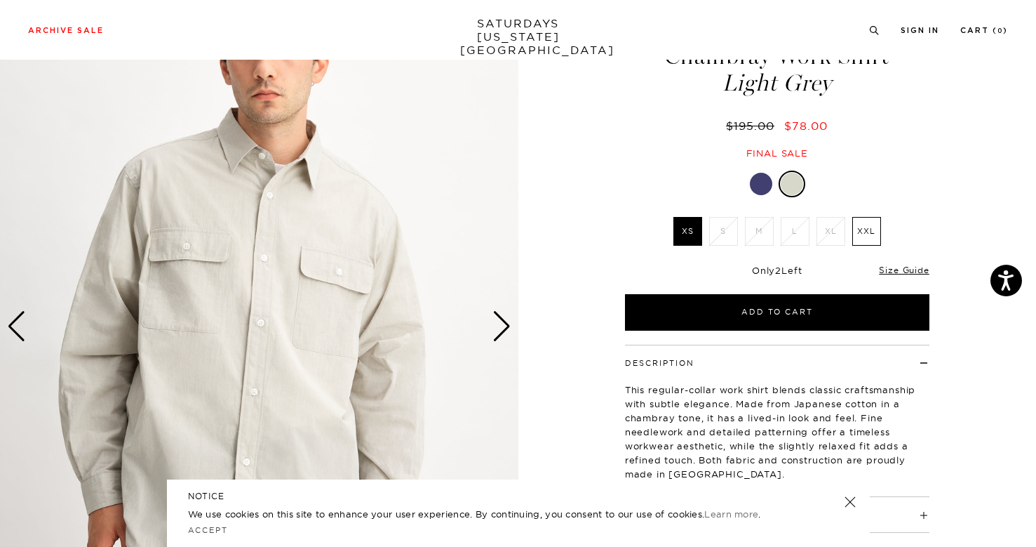
click at [502, 333] on div "Next slide" at bounding box center [502, 326] width 19 height 31
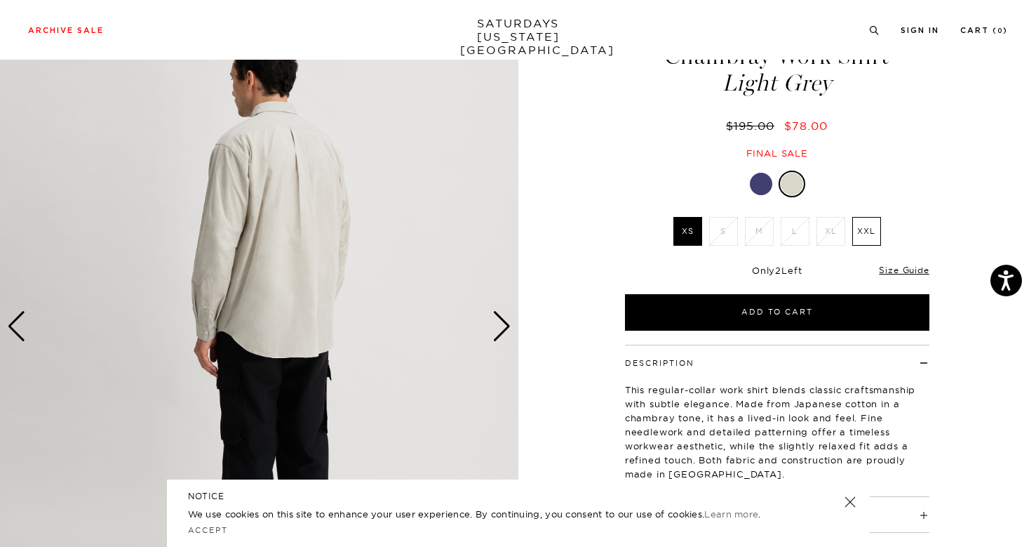
click at [502, 333] on div "Next slide" at bounding box center [502, 326] width 19 height 31
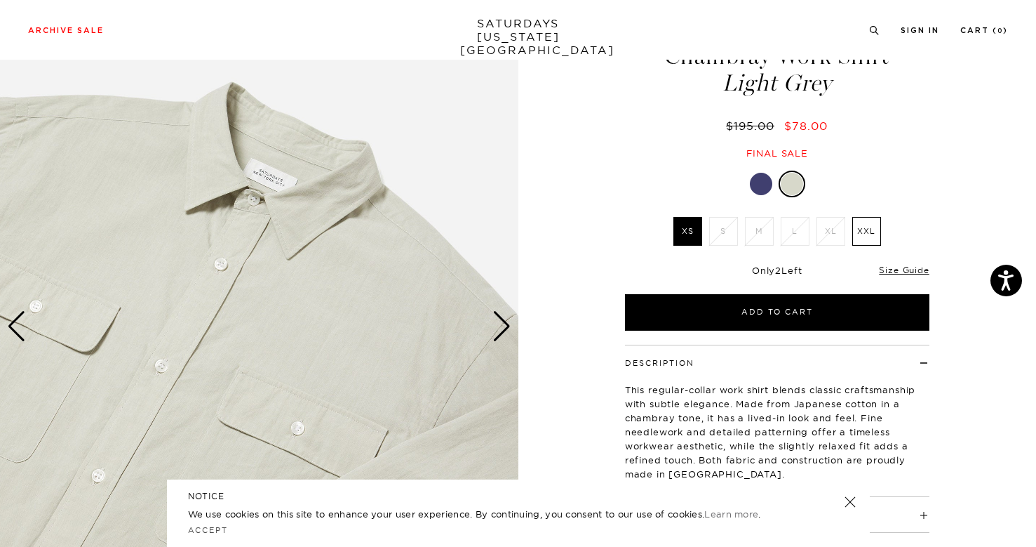
click at [502, 333] on div "Next slide" at bounding box center [502, 326] width 19 height 31
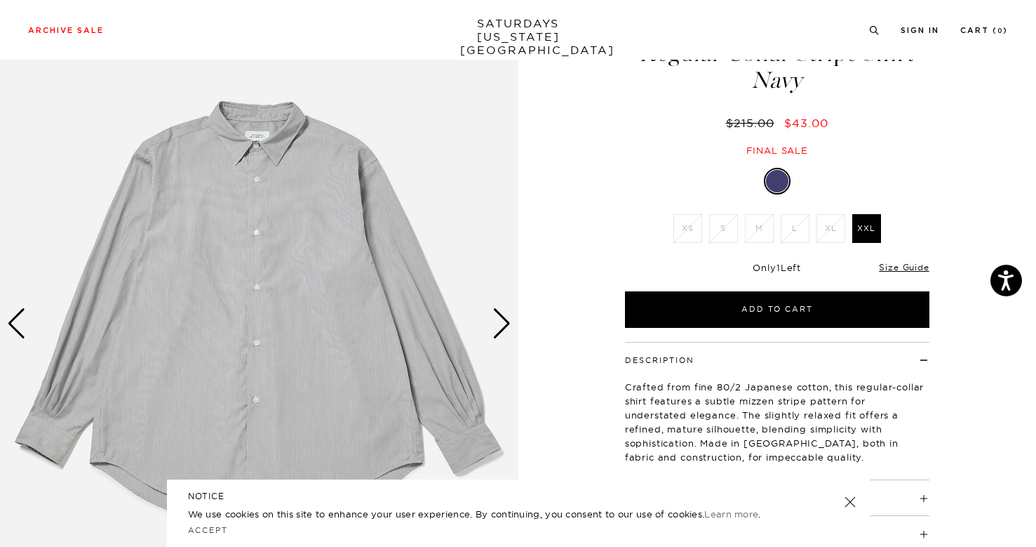
scroll to position [92, 0]
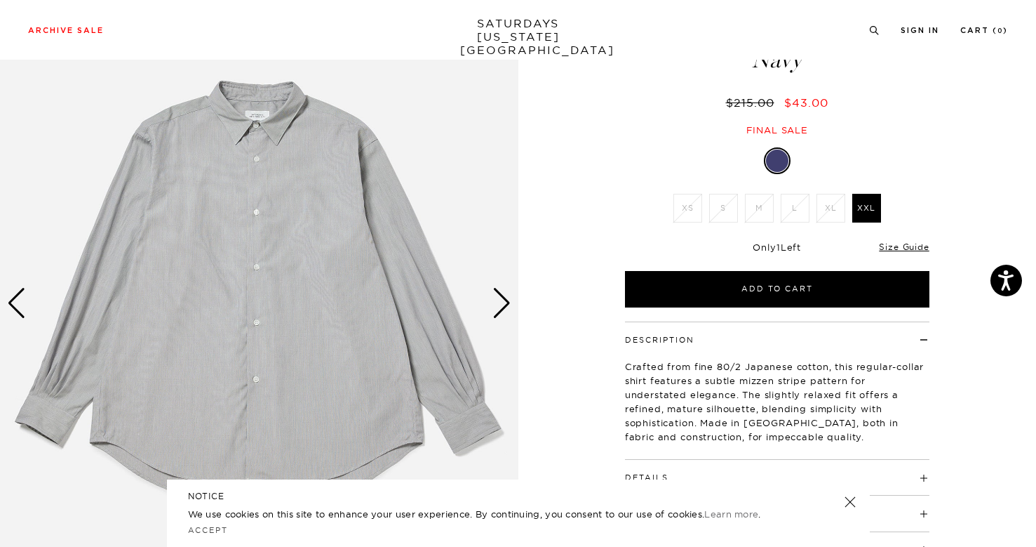
click at [504, 307] on div "Next slide" at bounding box center [502, 303] width 19 height 31
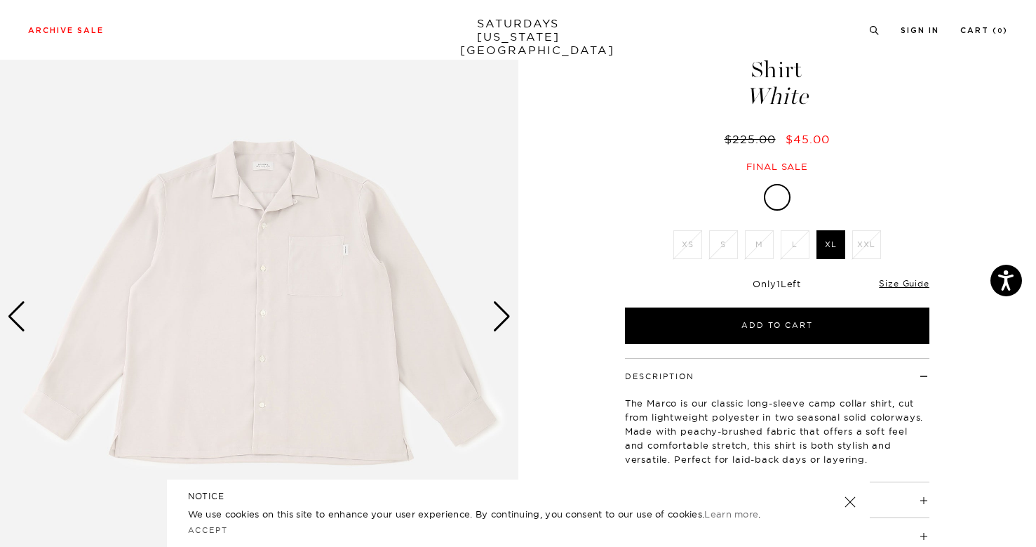
scroll to position [122, 0]
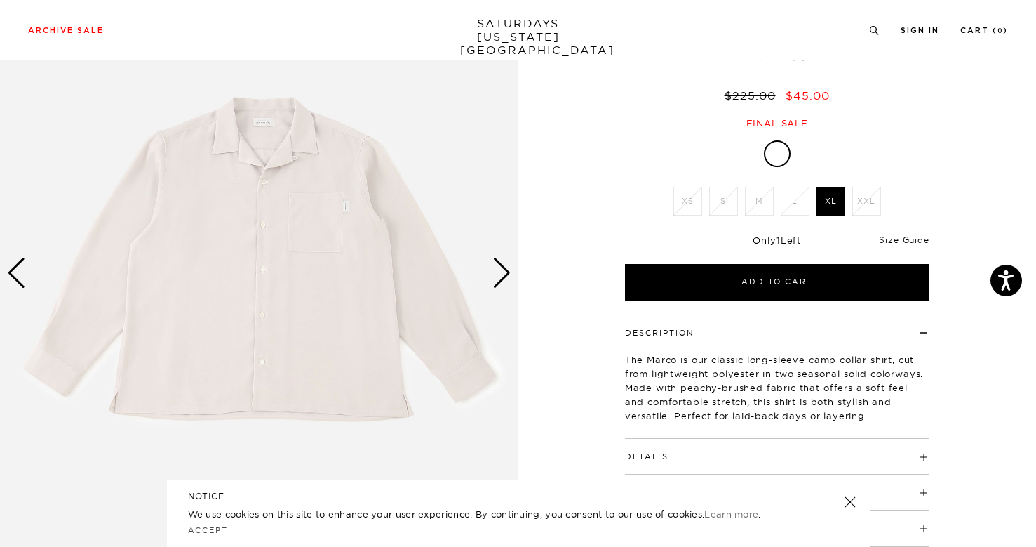
click at [493, 296] on img at bounding box center [259, 273] width 519 height 648
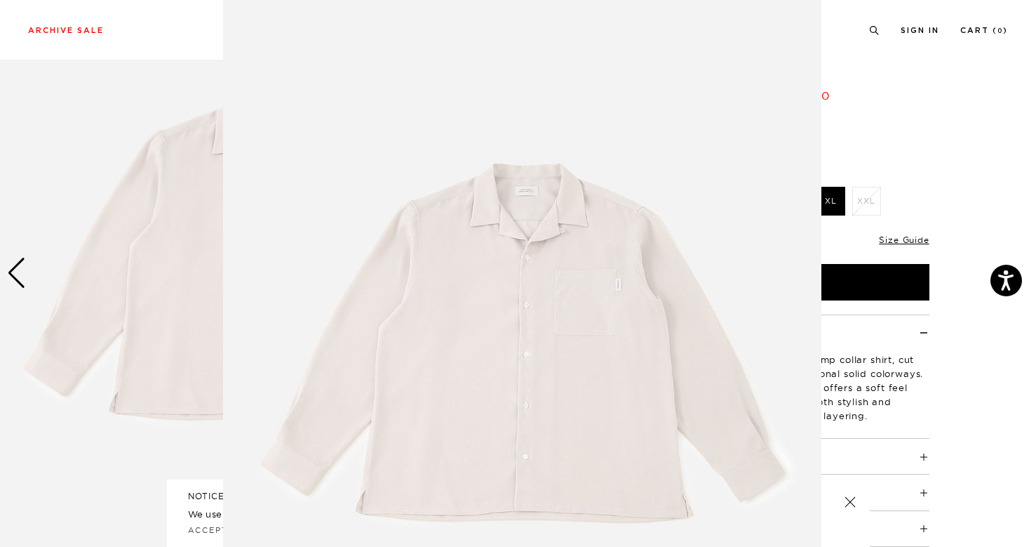
scroll to position [1, 0]
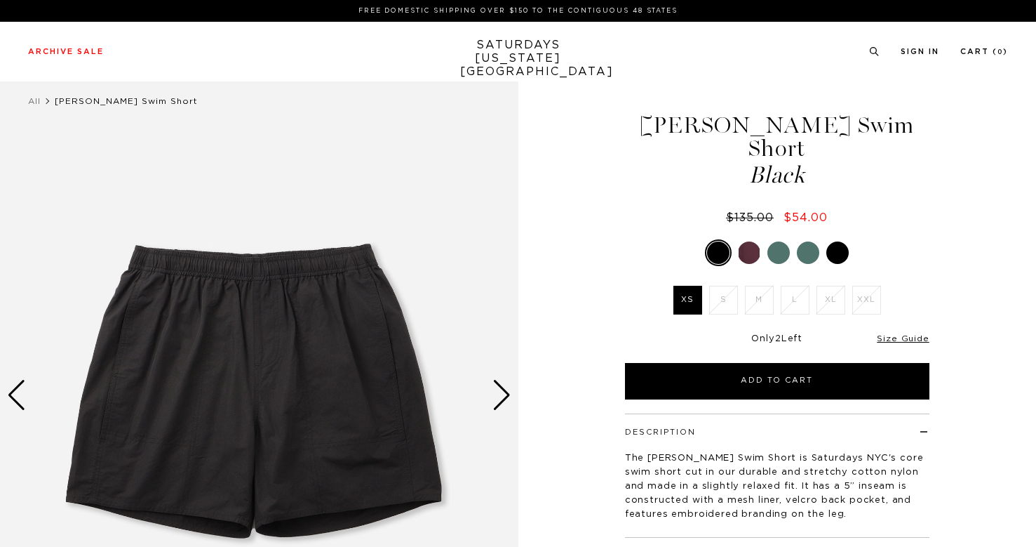
click at [750, 241] on div at bounding box center [749, 252] width 22 height 22
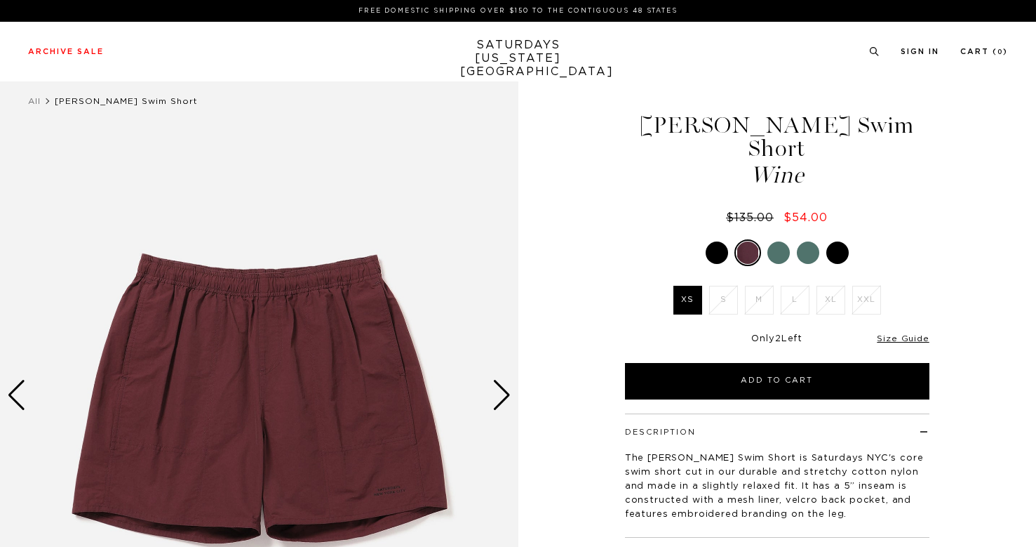
click at [781, 241] on div at bounding box center [779, 252] width 22 height 22
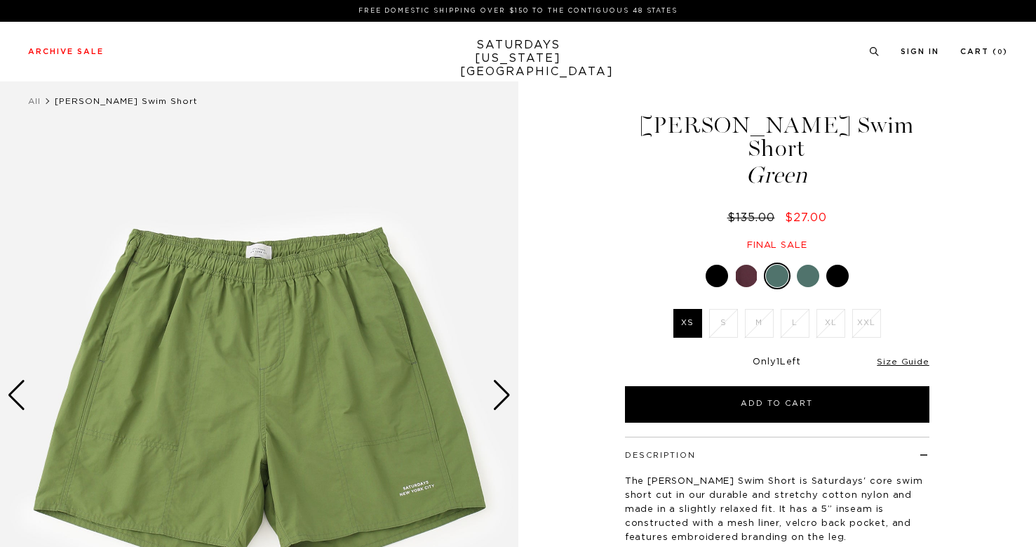
click at [816, 265] on div at bounding box center [808, 276] width 22 height 22
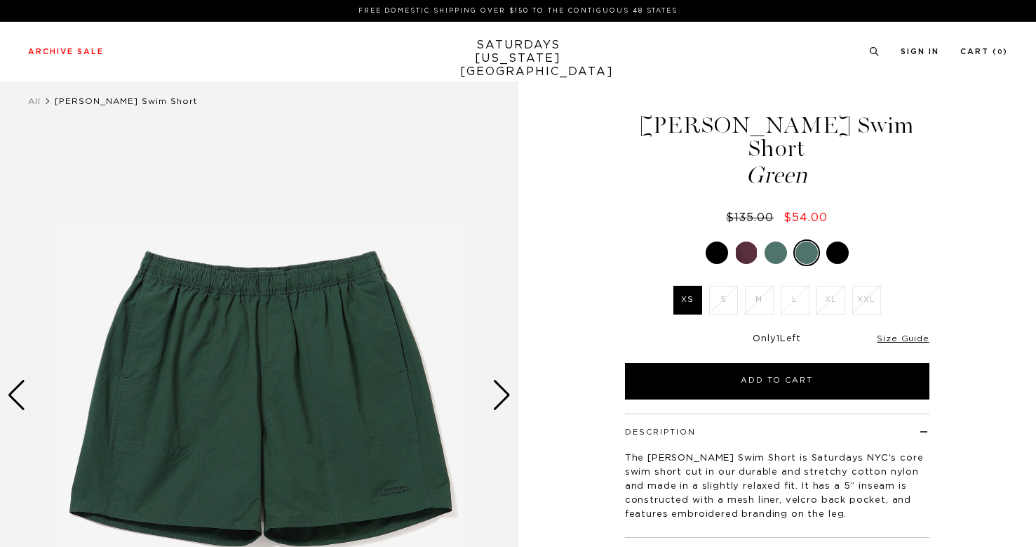
click at [841, 241] on div at bounding box center [838, 252] width 22 height 22
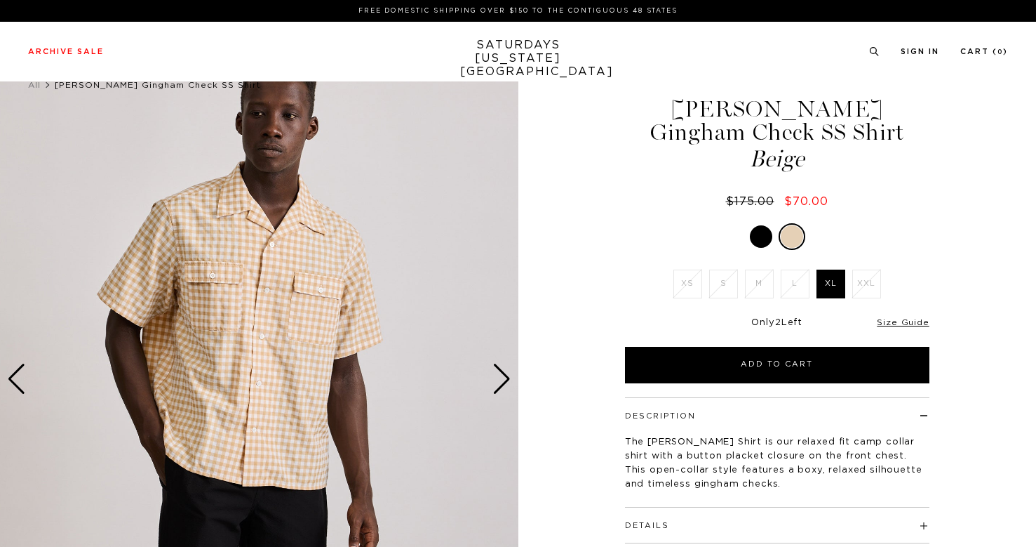
scroll to position [37, 0]
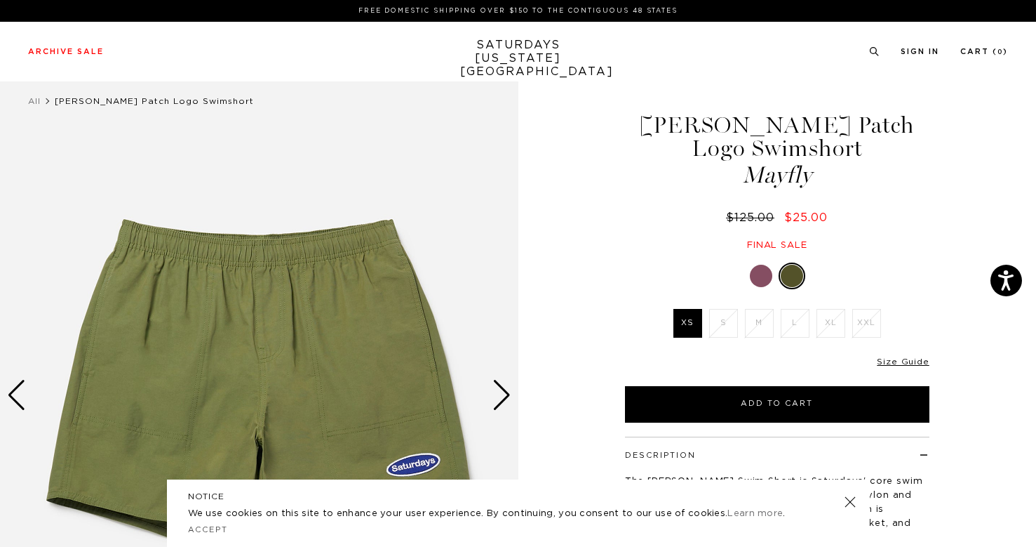
click at [770, 265] on div at bounding box center [761, 276] width 22 height 22
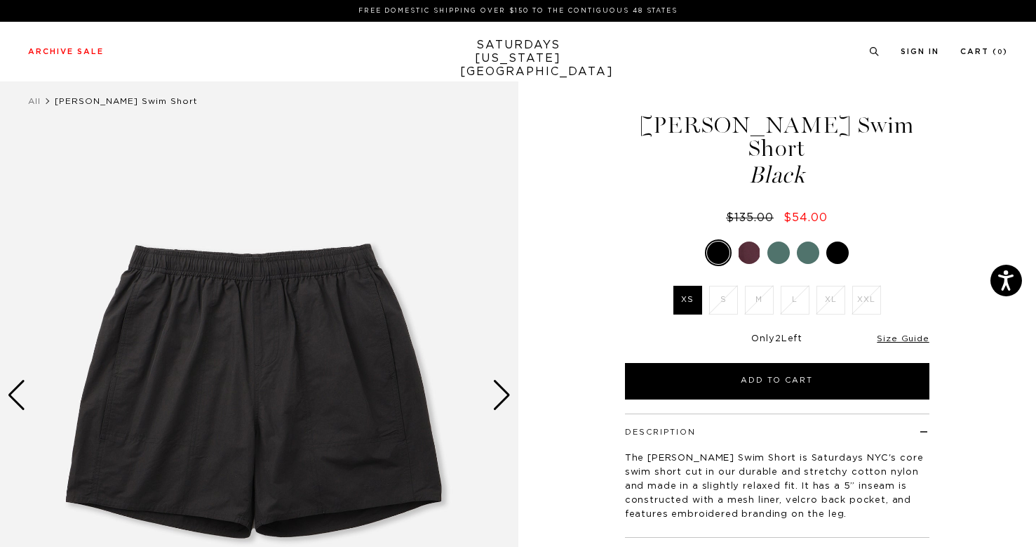
click at [747, 241] on div at bounding box center [749, 252] width 22 height 22
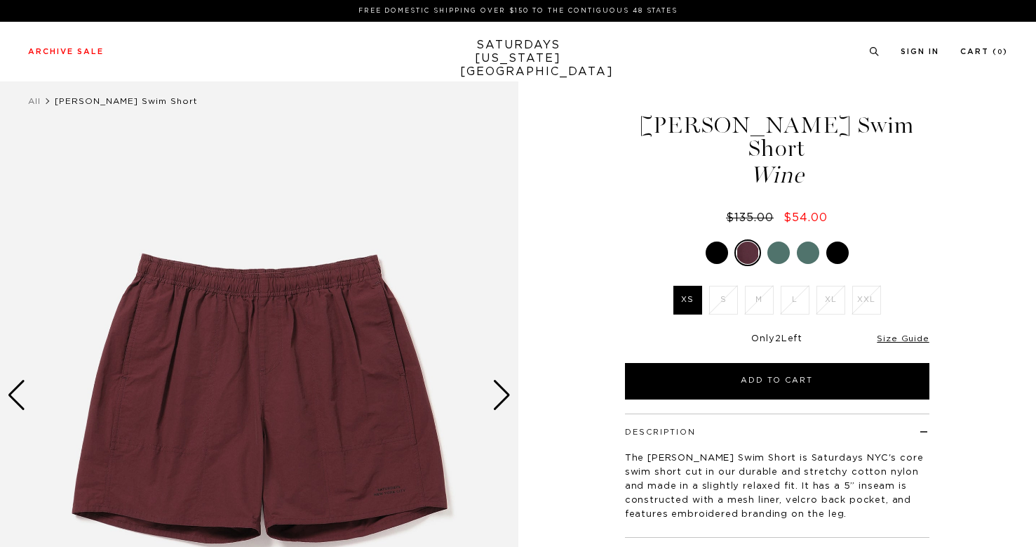
click at [778, 241] on div at bounding box center [779, 252] width 22 height 22
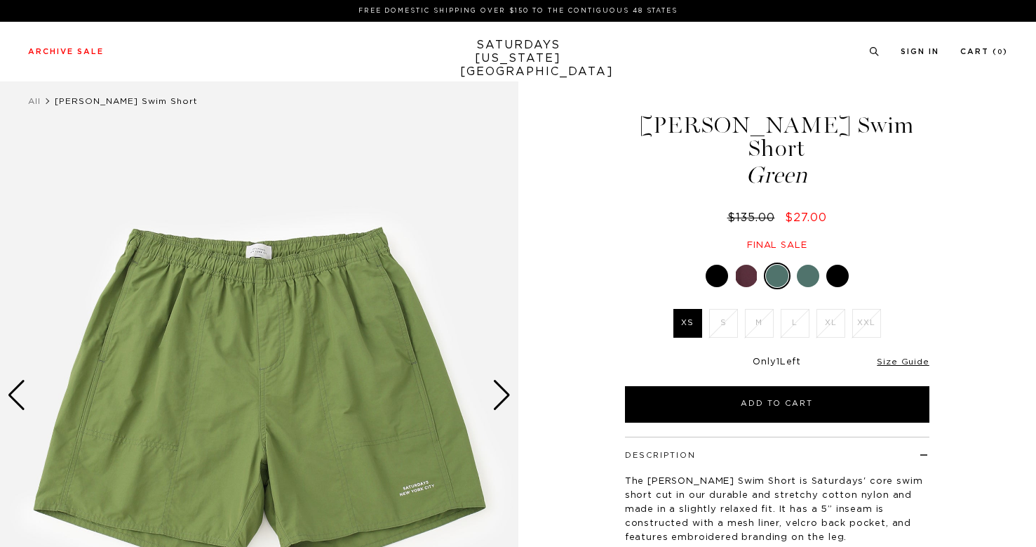
click at [806, 265] on div at bounding box center [808, 276] width 22 height 22
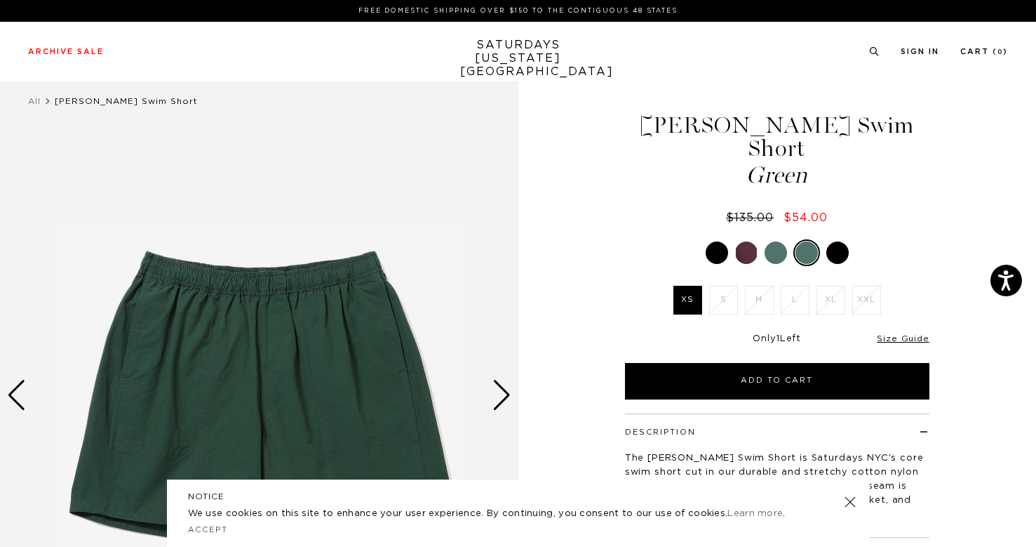
click at [834, 241] on div at bounding box center [838, 252] width 22 height 22
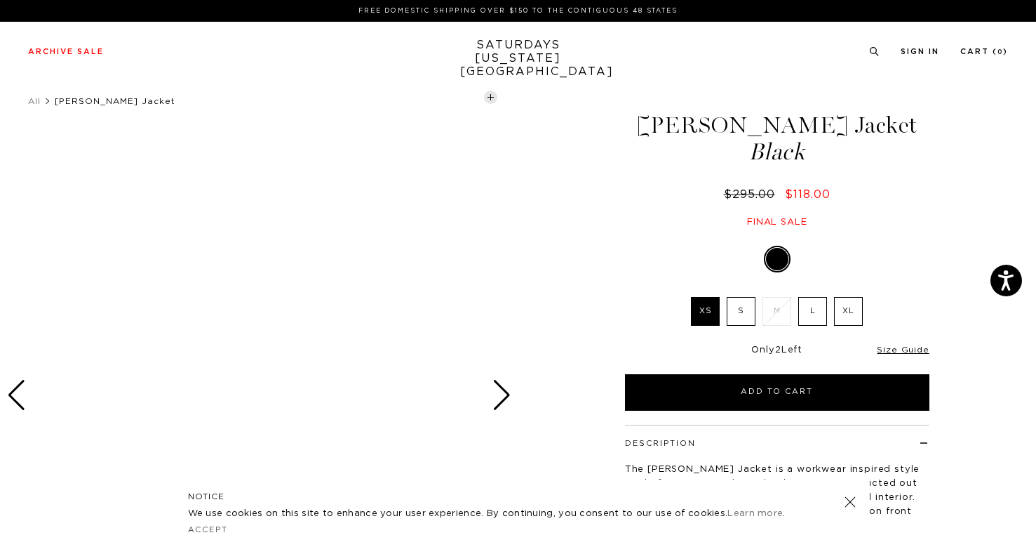
click at [502, 395] on div "Next slide" at bounding box center [502, 395] width 19 height 31
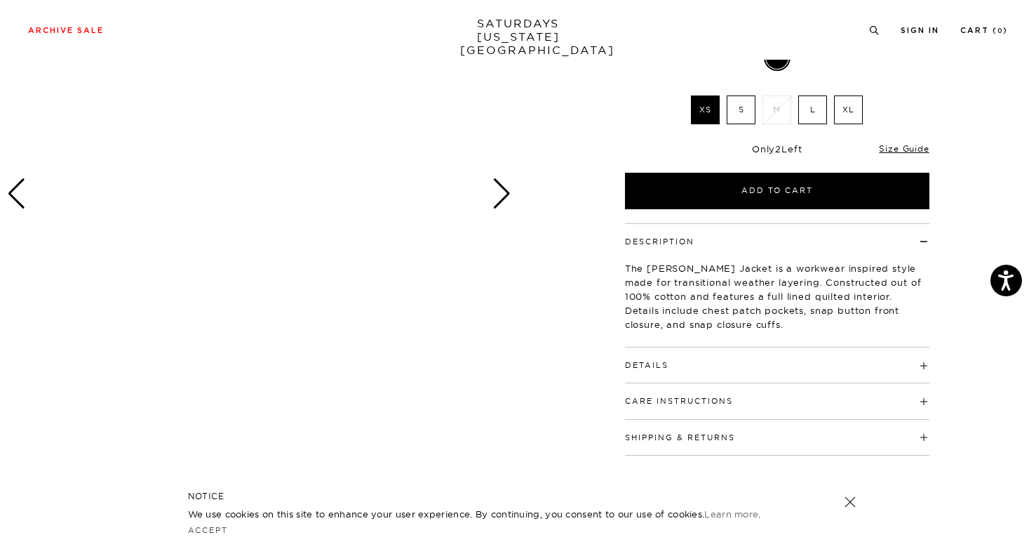
scroll to position [74, 0]
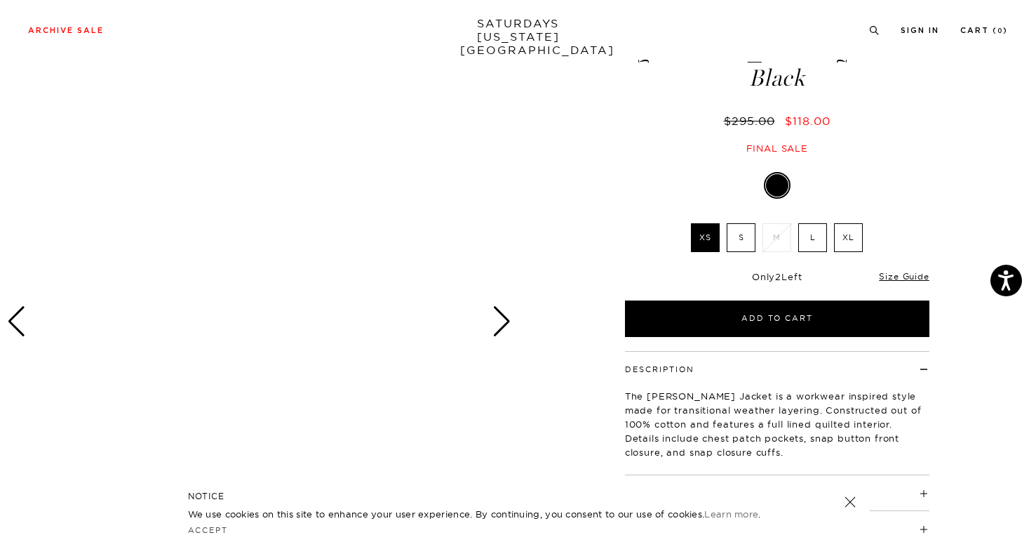
click at [500, 340] on div at bounding box center [259, 321] width 519 height 648
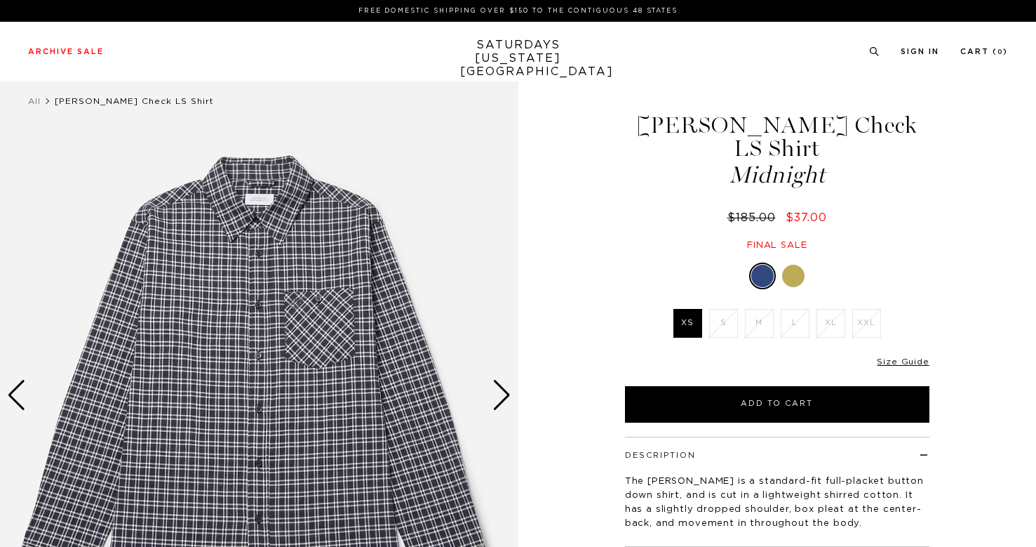
scroll to position [69, 0]
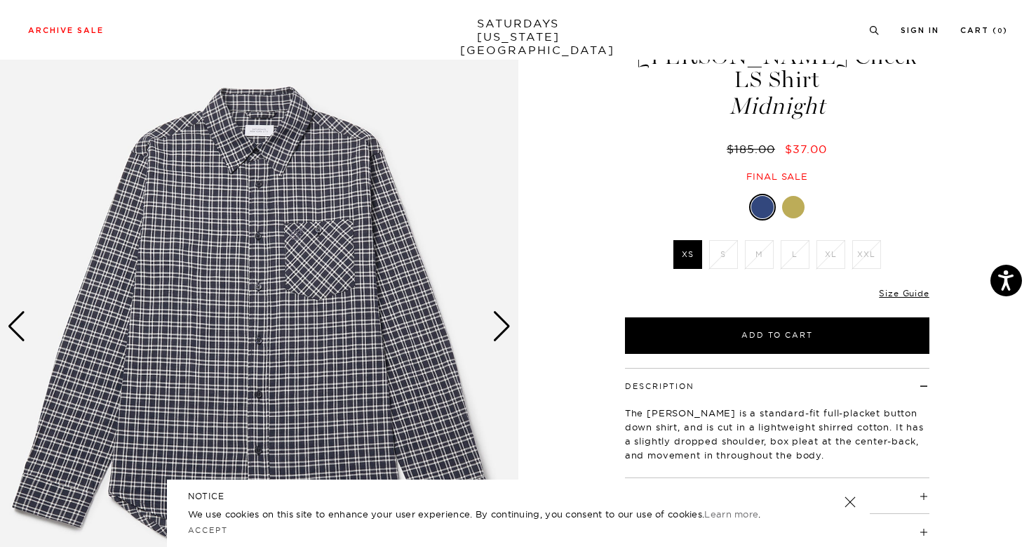
click at [500, 329] on div "Next slide" at bounding box center [502, 326] width 19 height 31
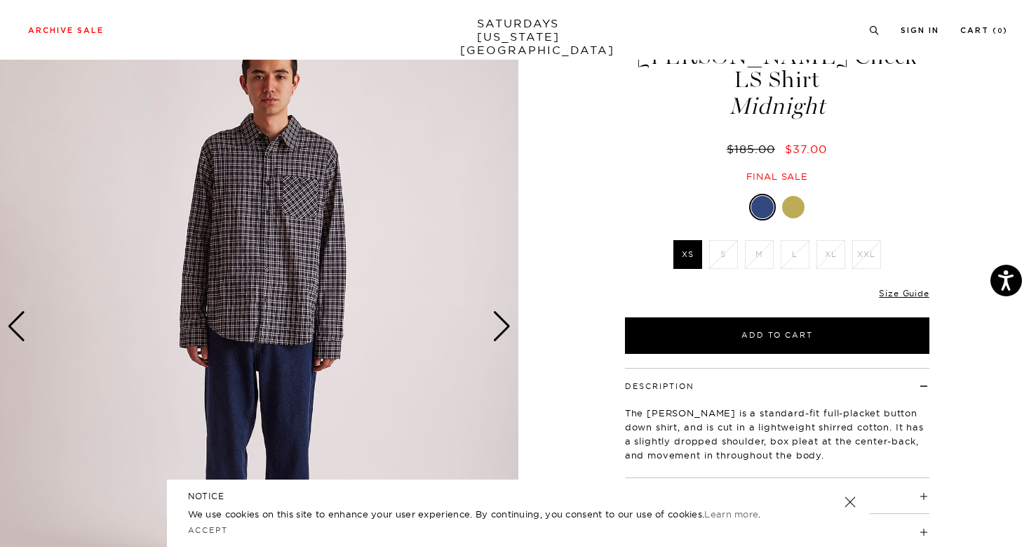
click at [500, 329] on div "Next slide" at bounding box center [502, 326] width 19 height 31
